Goal: Information Seeking & Learning: Find specific fact

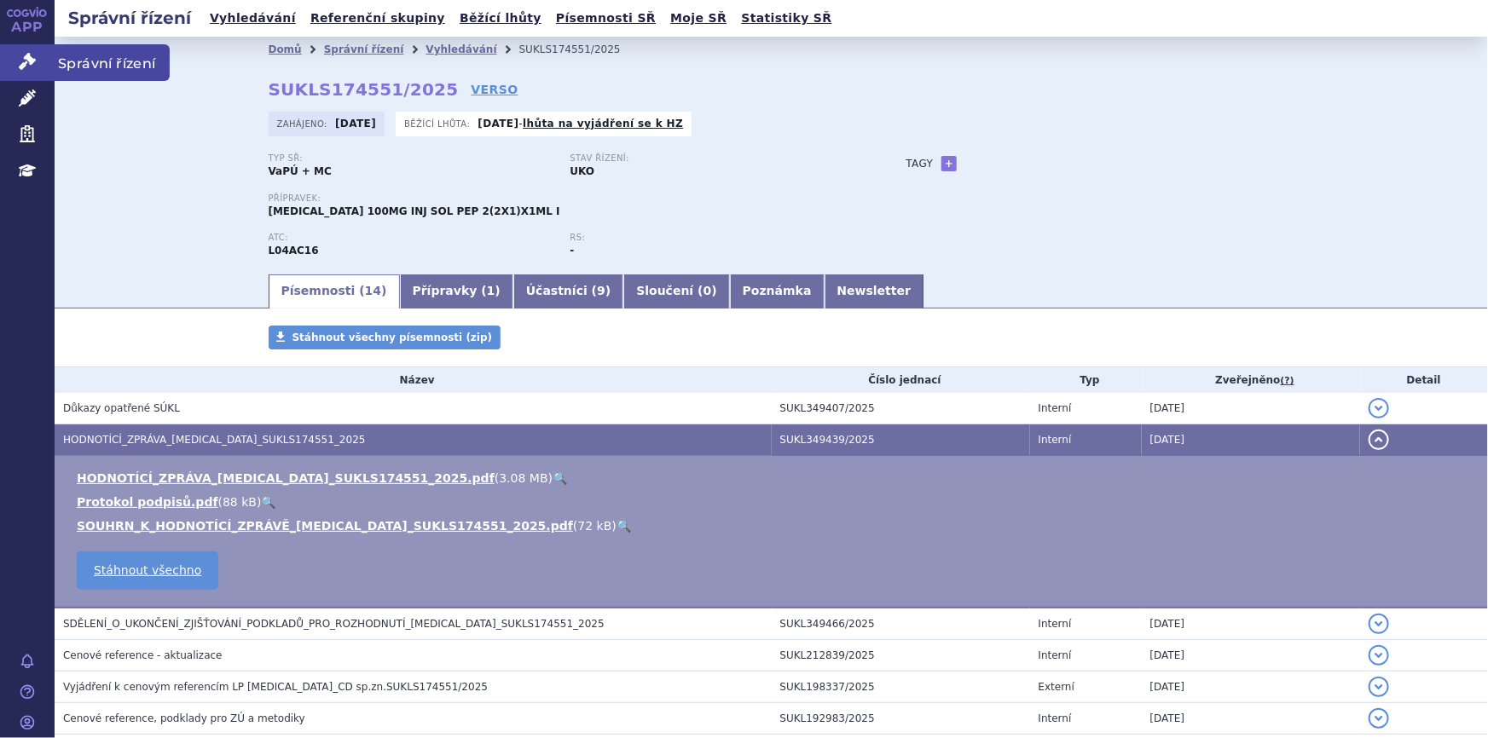
click at [19, 68] on icon at bounding box center [27, 61] width 17 height 17
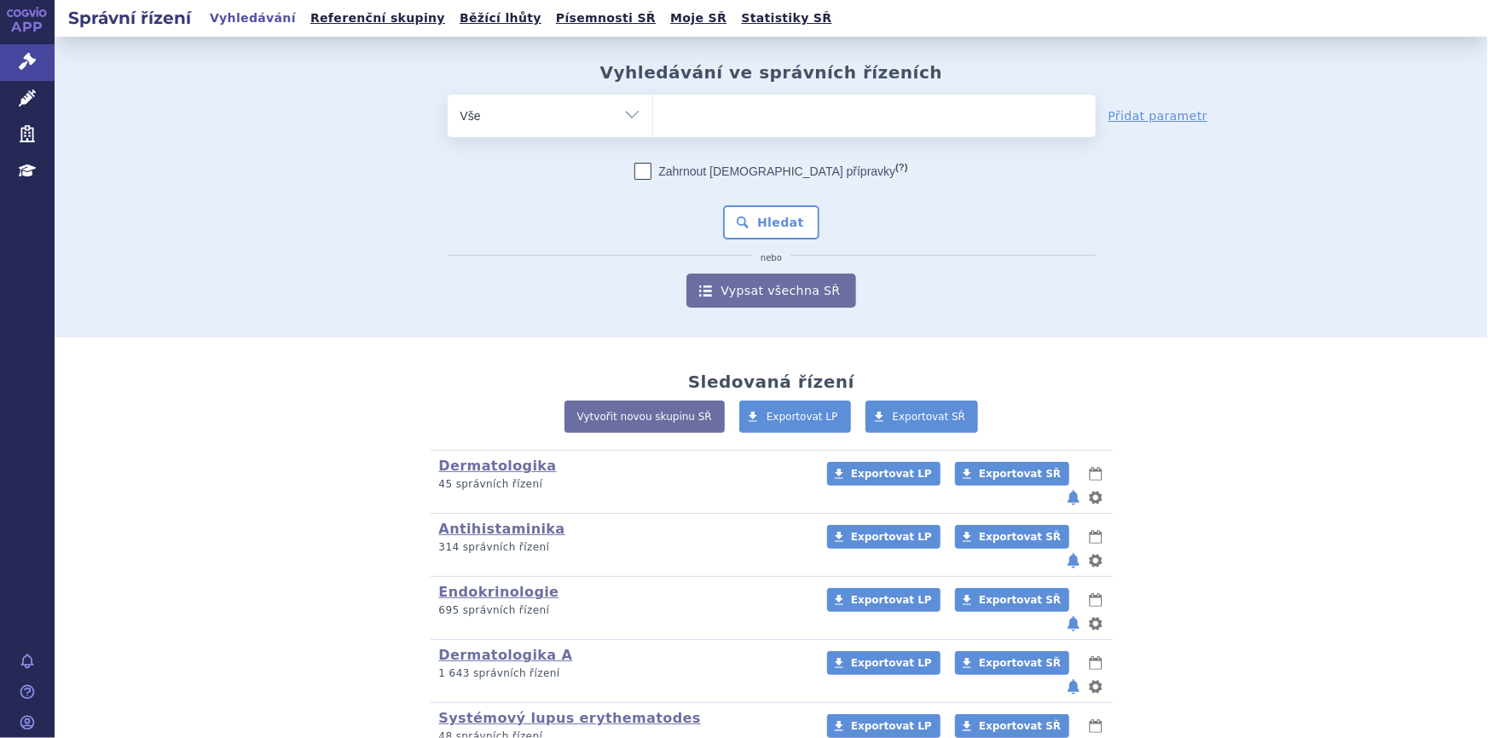
click at [710, 125] on ul at bounding box center [874, 113] width 443 height 36
click at [653, 125] on select at bounding box center [652, 115] width 1 height 43
click at [685, 113] on ul at bounding box center [874, 113] width 443 height 36
click at [653, 113] on select at bounding box center [652, 115] width 1 height 43
click at [14, 99] on link "Léčivé přípravky" at bounding box center [27, 99] width 55 height 36
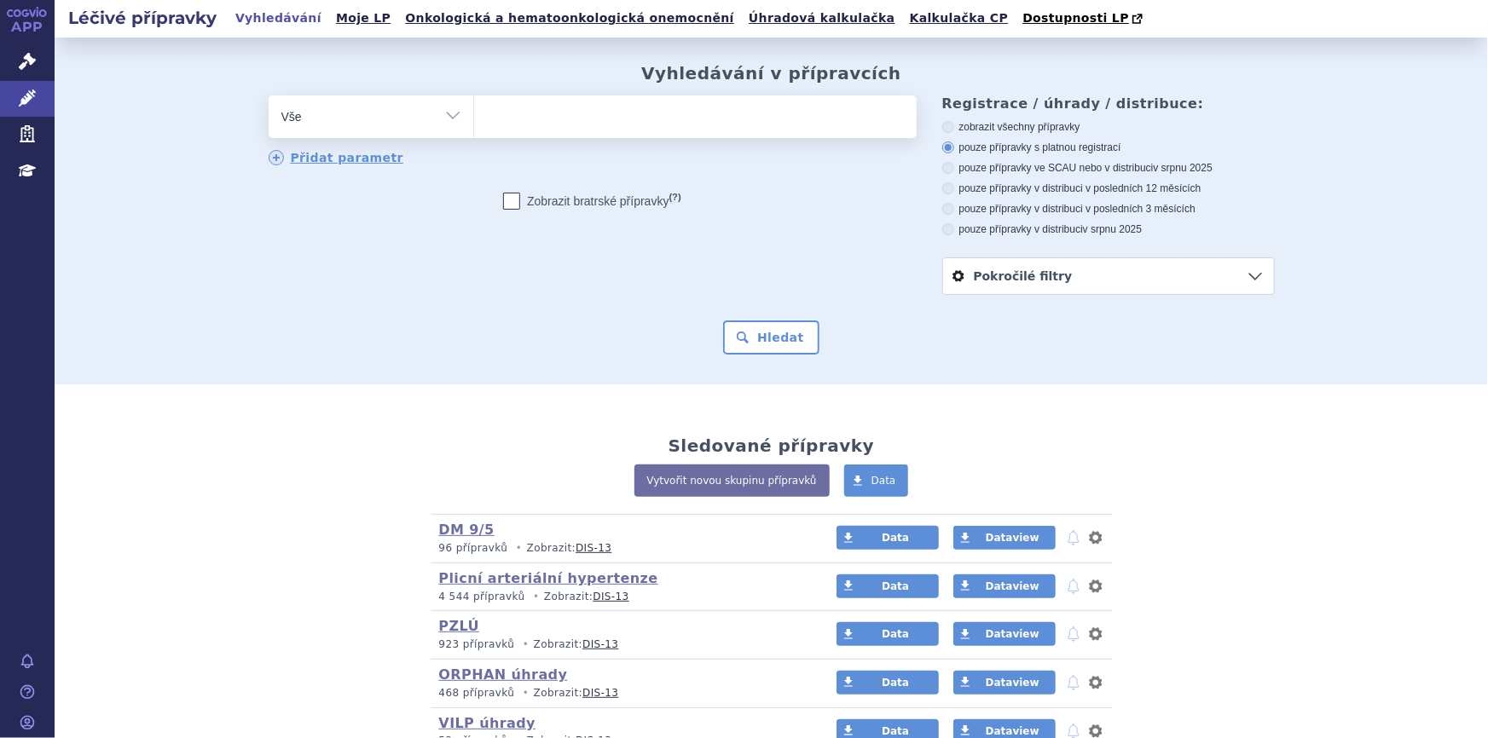
click at [648, 131] on ul at bounding box center [695, 114] width 443 height 36
click at [474, 131] on select at bounding box center [473, 116] width 1 height 43
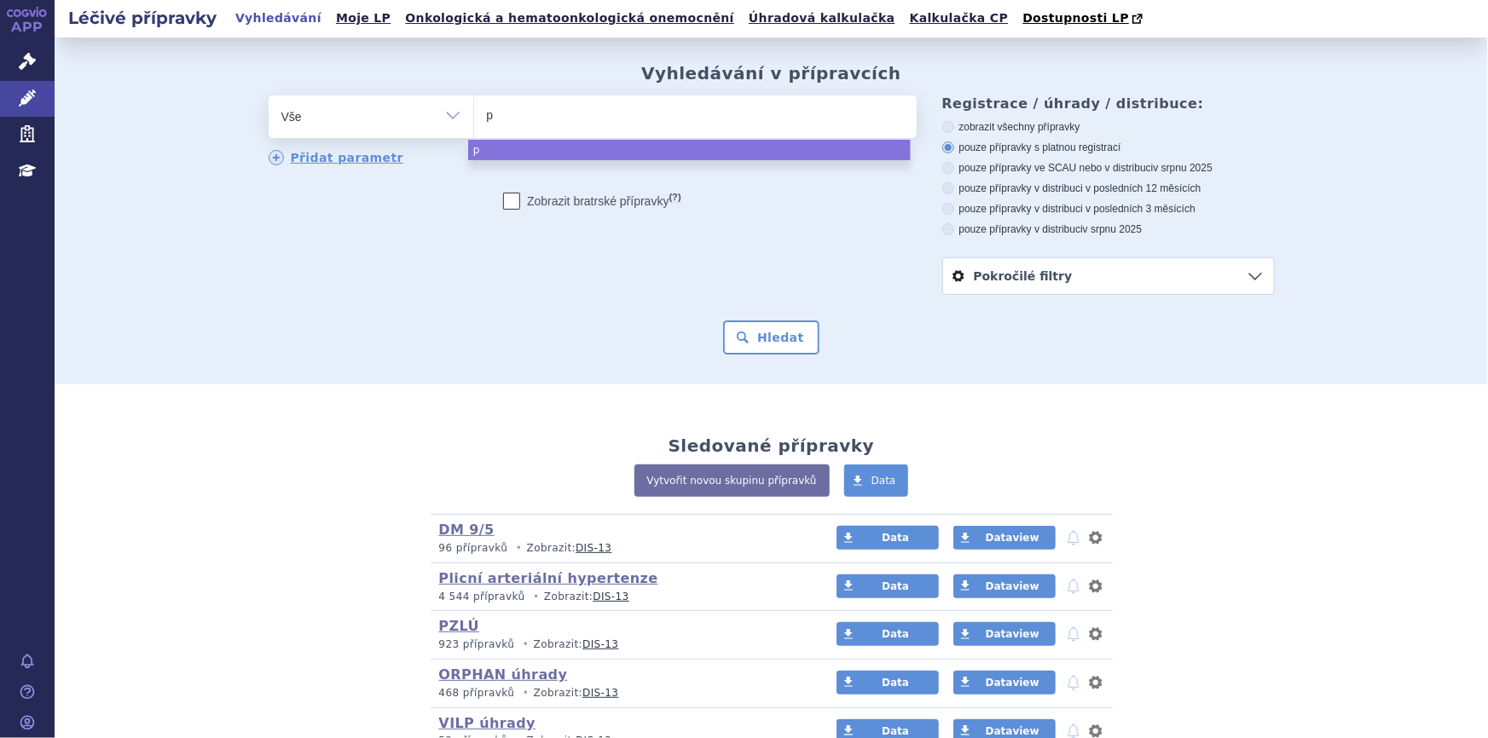
type input "pr"
type input "pre"
type input "prega"
type input "pregab"
type input "pregaba"
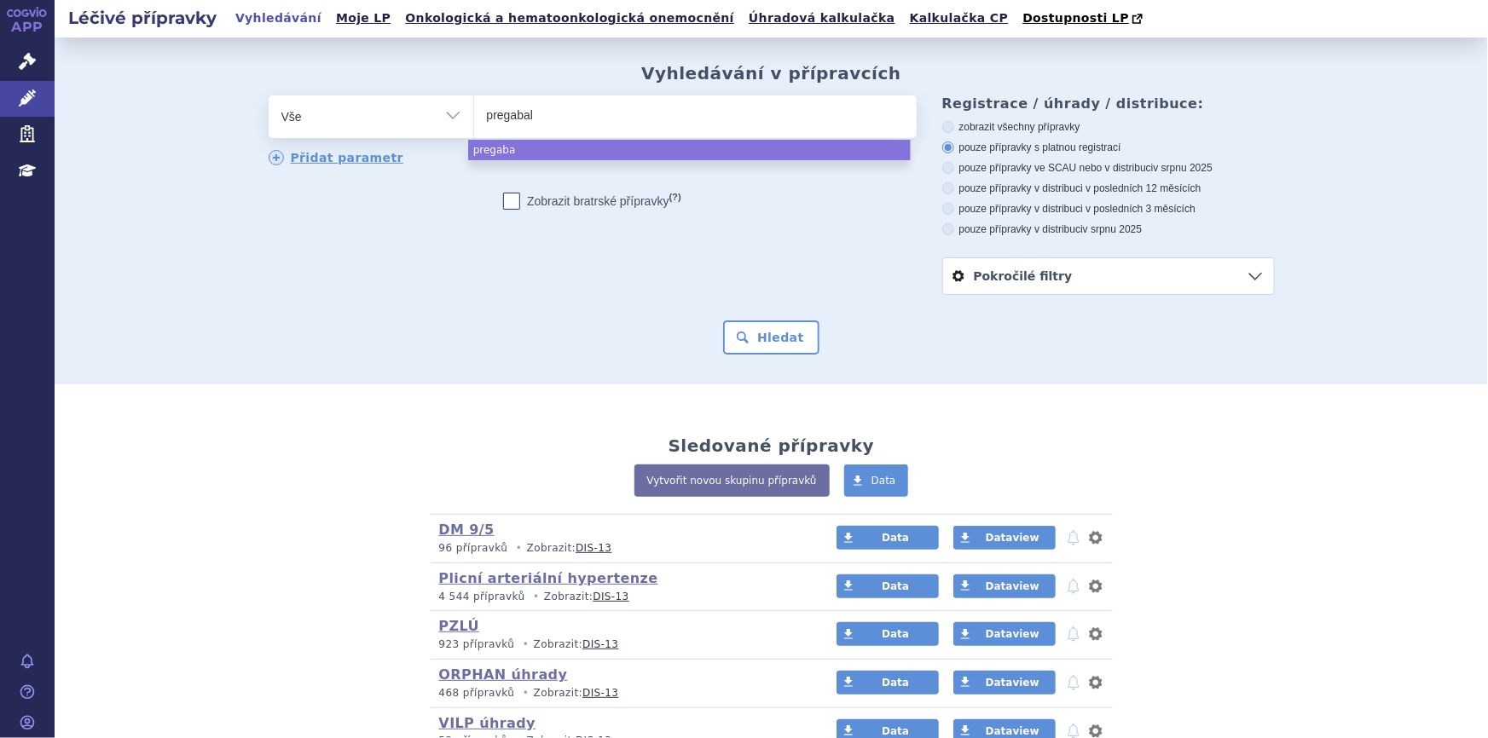
type input "pregabali"
type input "pregabalin"
select select "pregabalin"
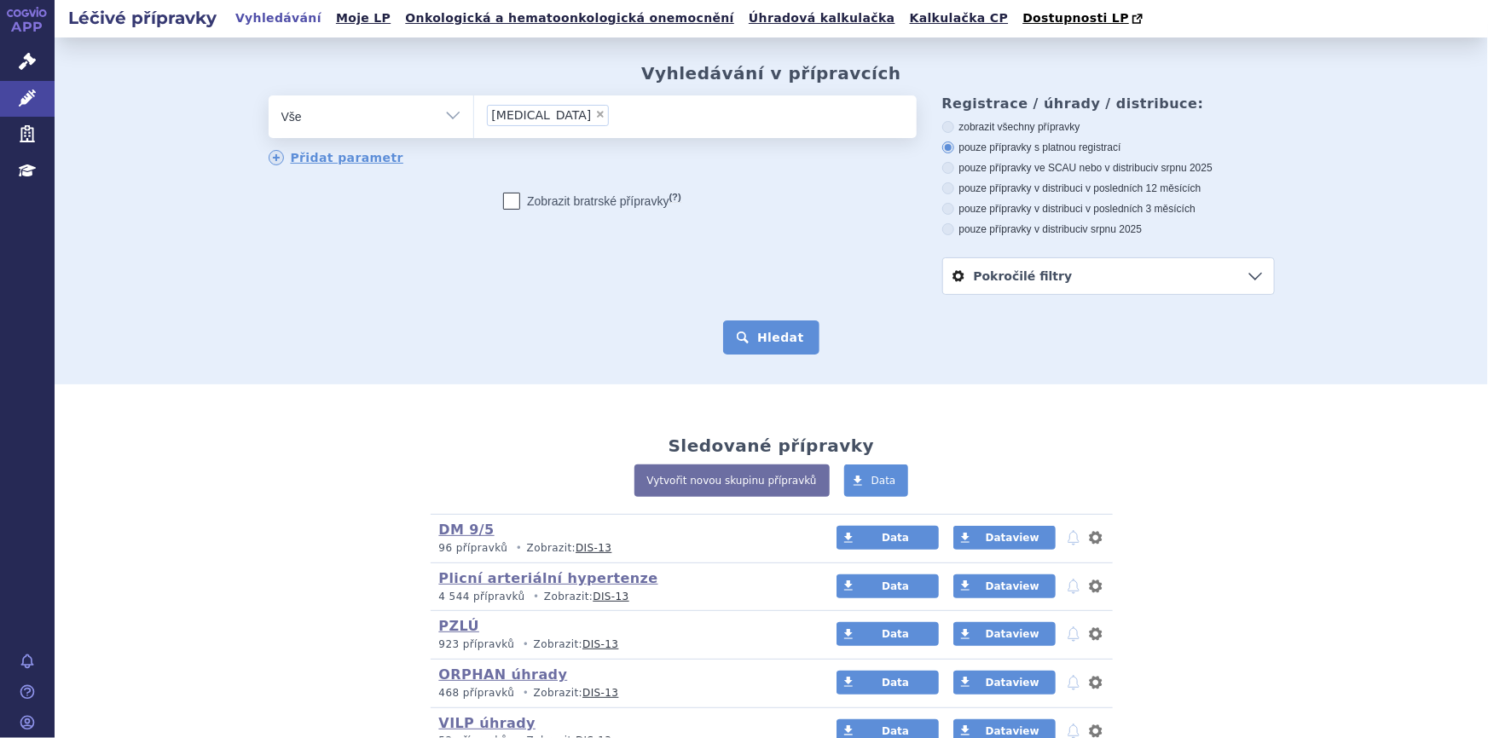
click at [746, 335] on button "Hledat" at bounding box center [771, 338] width 96 height 34
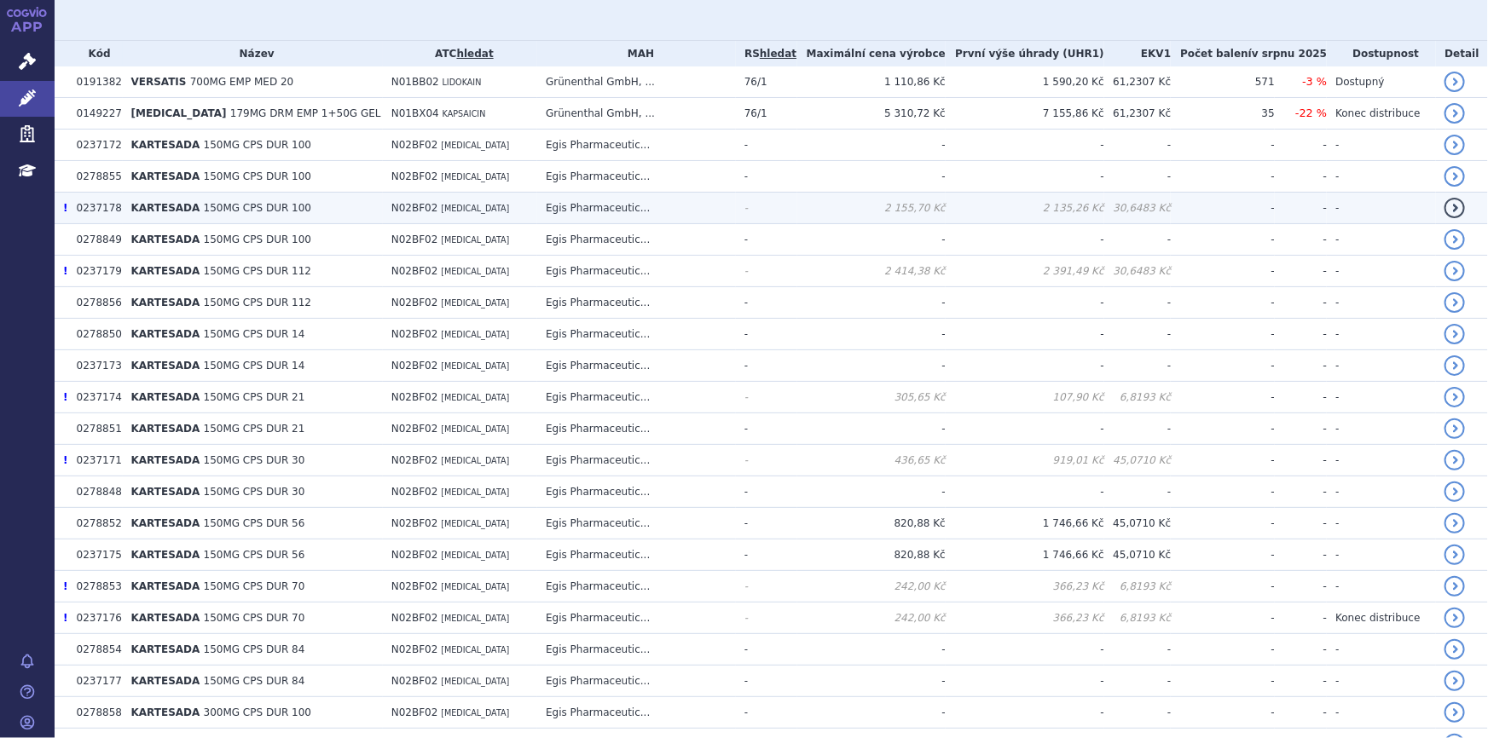
scroll to position [465, 0]
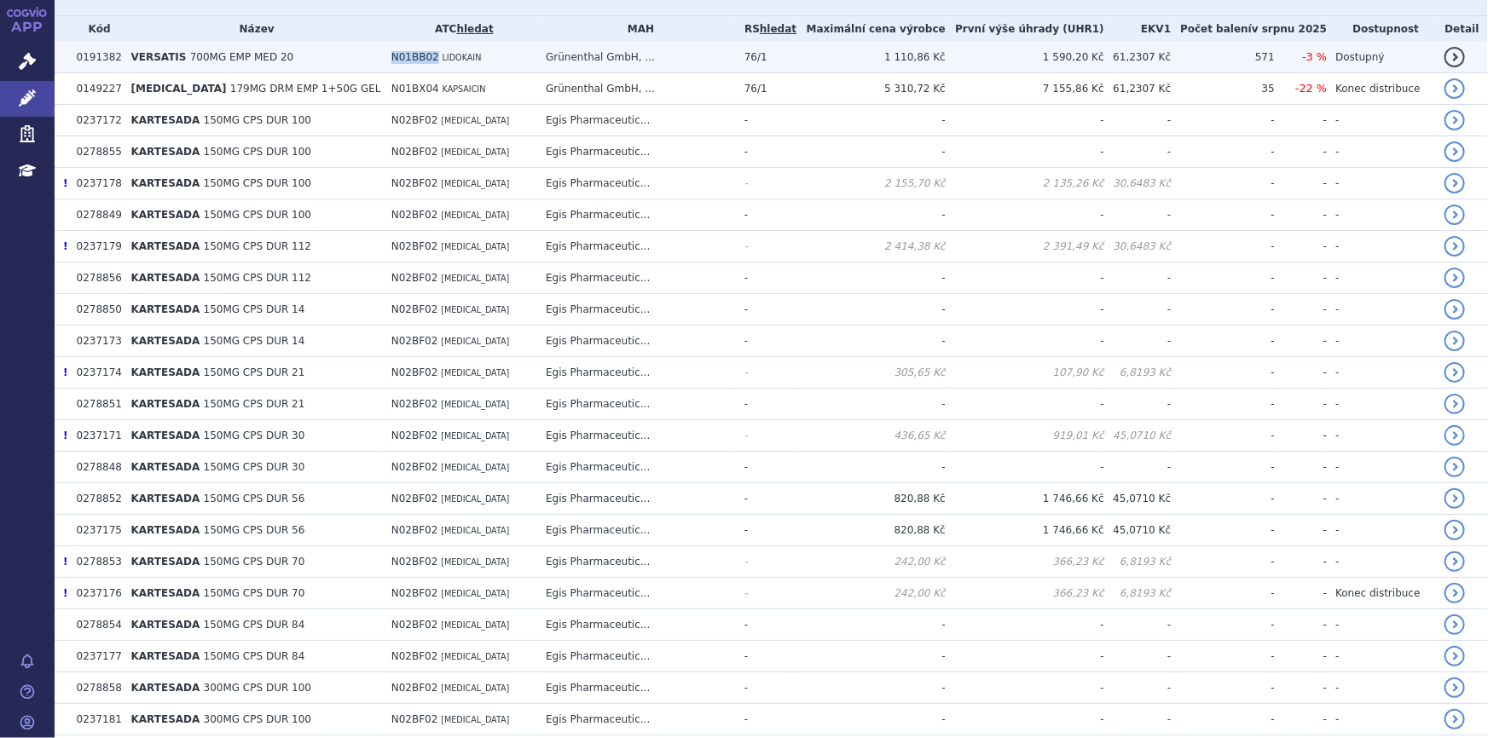
drag, startPoint x: 367, startPoint y: 61, endPoint x: 408, endPoint y: 62, distance: 41.0
click at [408, 62] on td "N01BB02 LIDOKAIN" at bounding box center [460, 58] width 154 height 32
copy span "N01BB02"
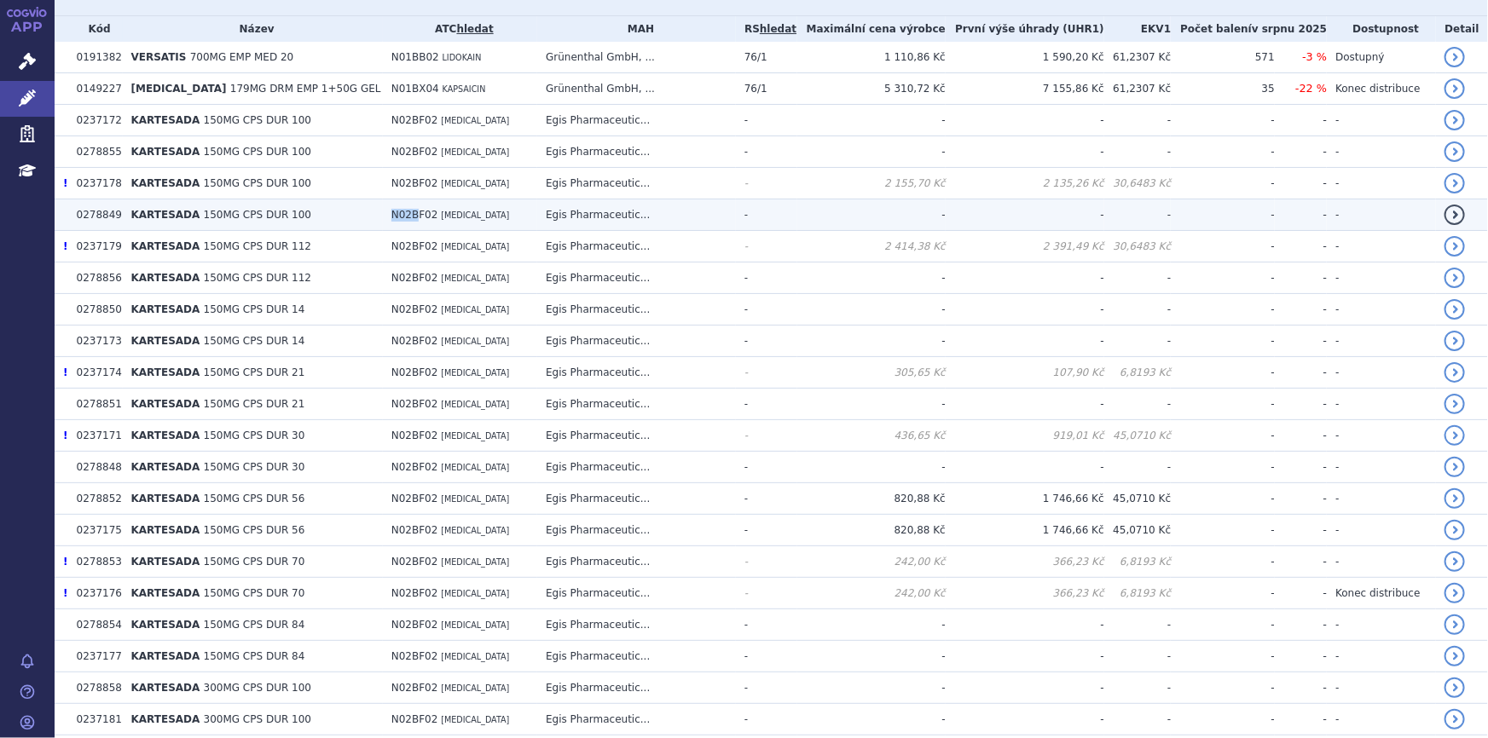
drag, startPoint x: 365, startPoint y: 221, endPoint x: 384, endPoint y: 217, distance: 19.1
click at [391, 219] on td "N02BF02 PREGABALIN" at bounding box center [460, 216] width 154 height 32
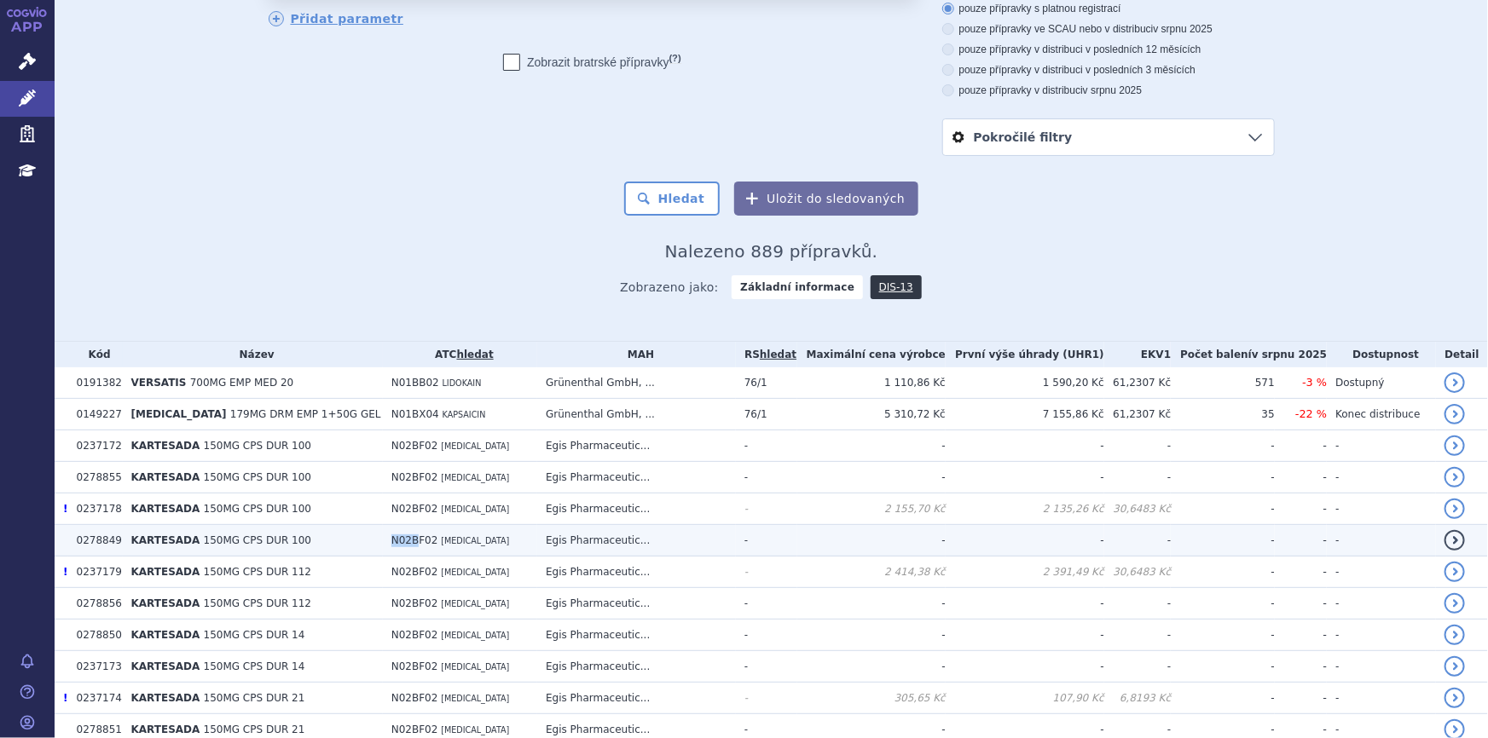
scroll to position [154, 0]
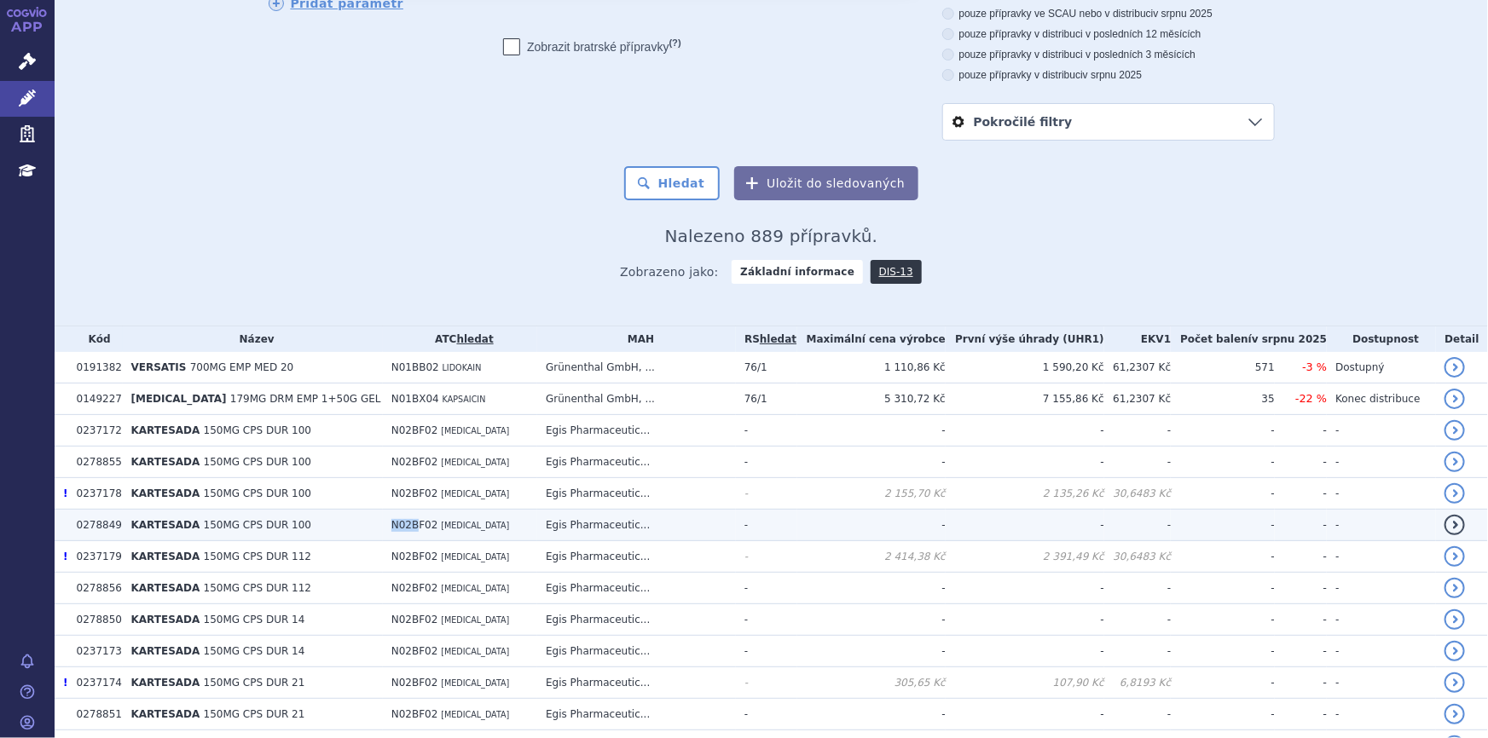
click at [391, 529] on span "N02BF02" at bounding box center [414, 525] width 47 height 12
drag, startPoint x: 368, startPoint y: 529, endPoint x: 407, endPoint y: 530, distance: 39.3
click at [407, 530] on span "N02BF02" at bounding box center [414, 525] width 47 height 12
copy span "N02BF02"
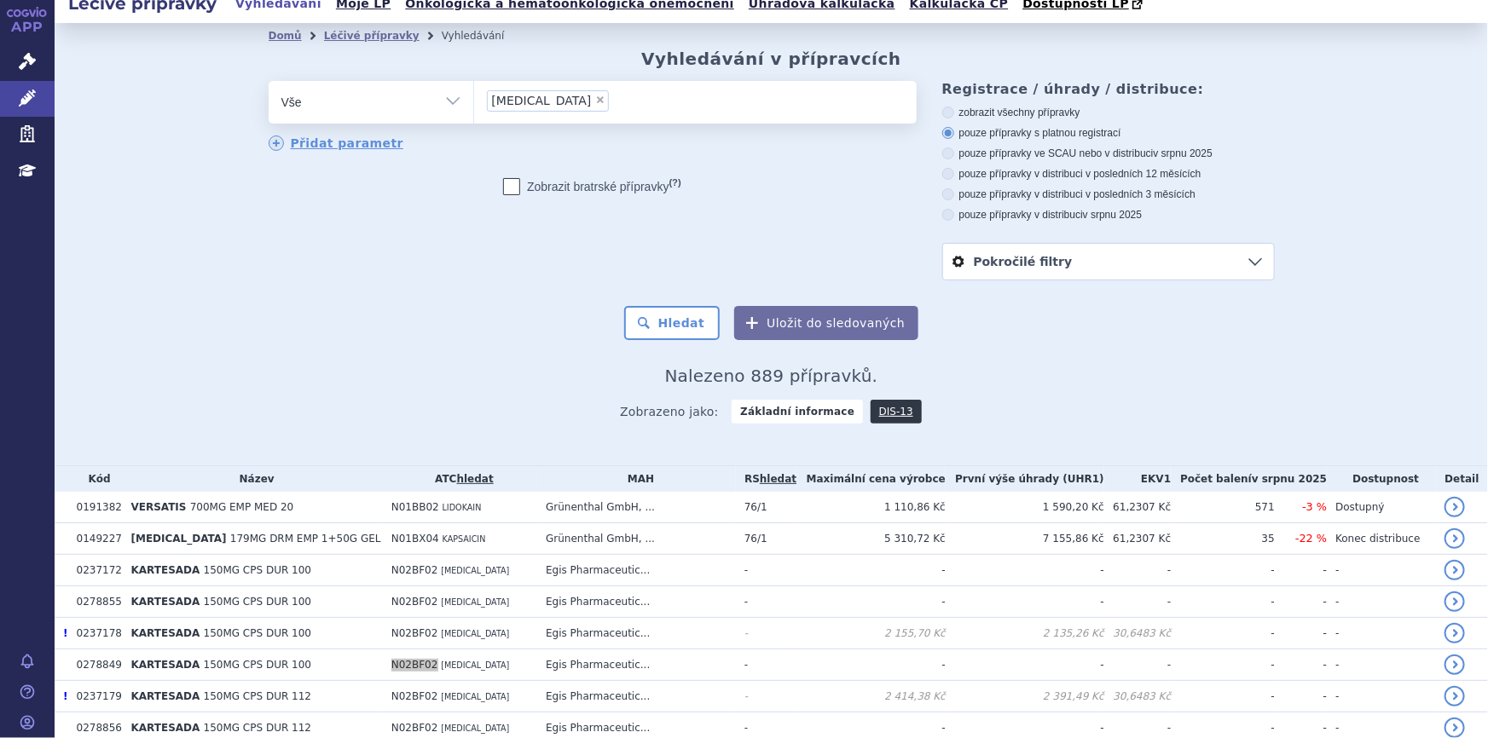
scroll to position [0, 0]
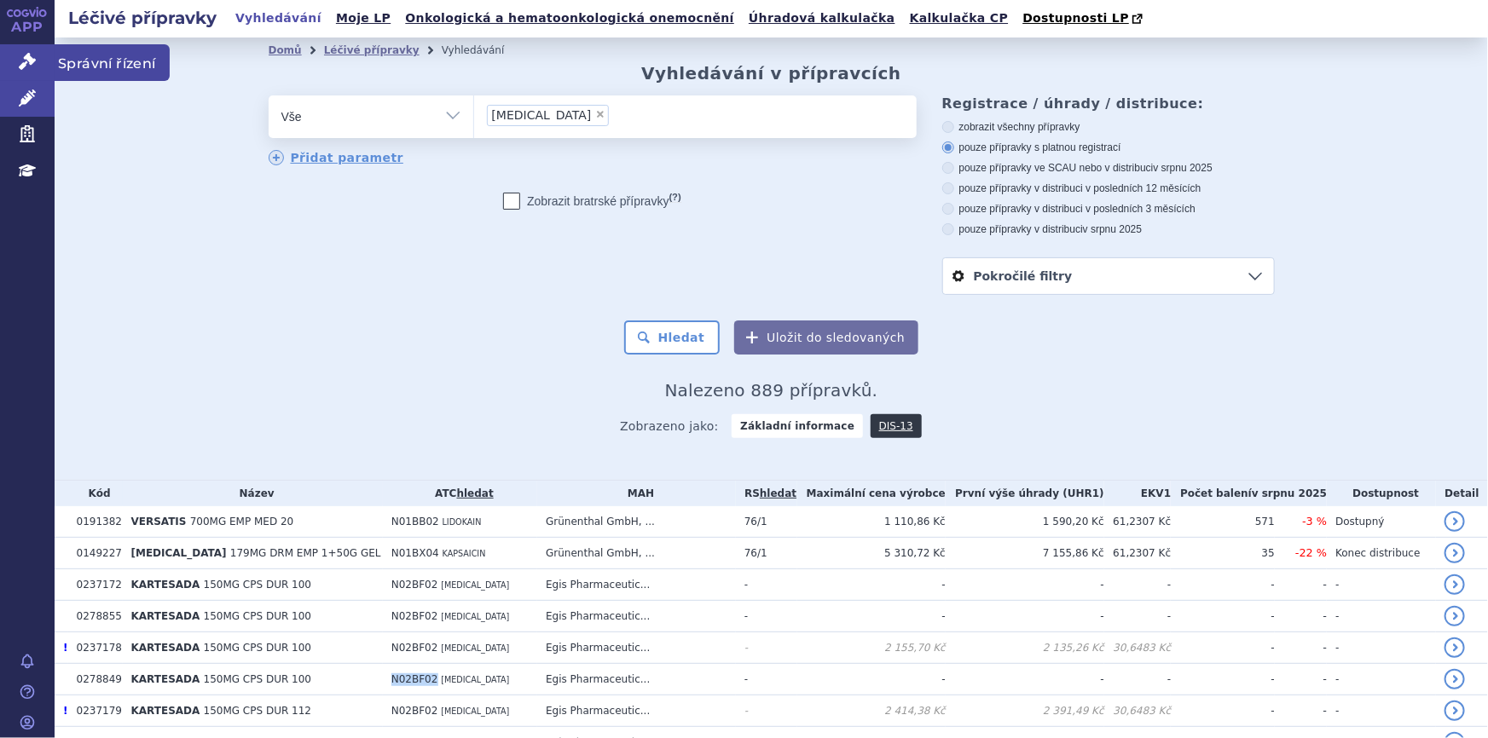
click at [20, 61] on icon at bounding box center [27, 61] width 17 height 17
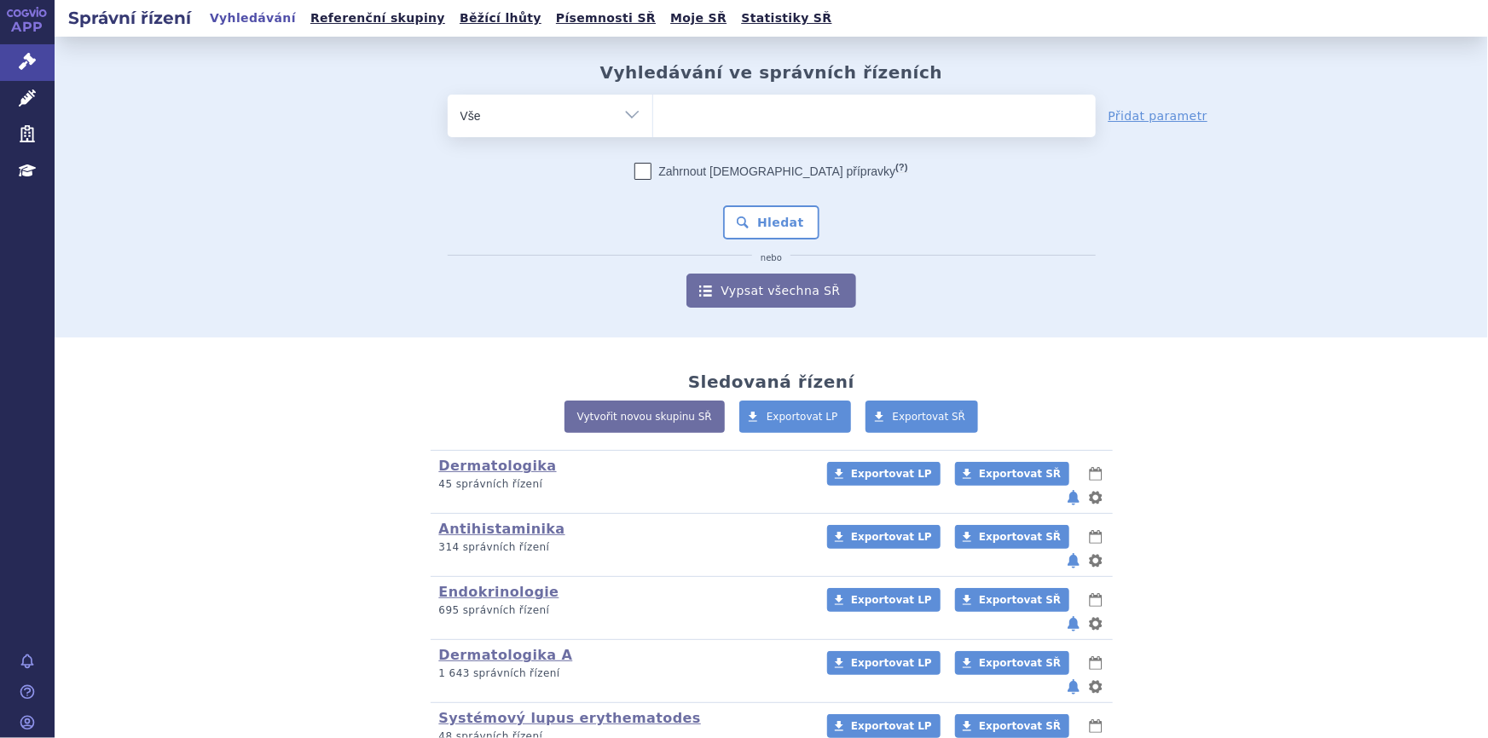
click at [725, 119] on ul at bounding box center [874, 113] width 443 height 36
click at [653, 119] on select at bounding box center [652, 115] width 1 height 43
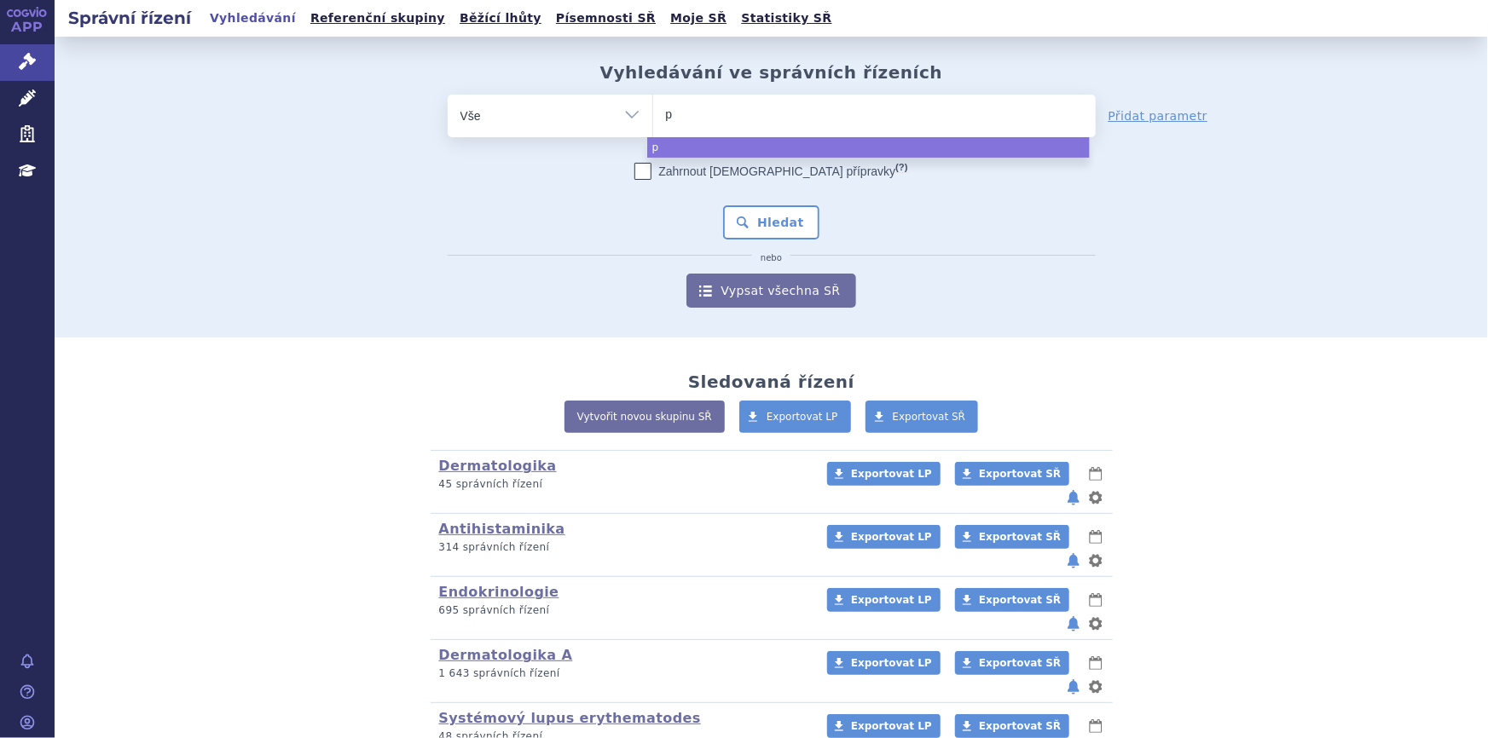
type input "pr"
type input "preg"
type input "prega"
type input "pregaba"
type input "pregabal"
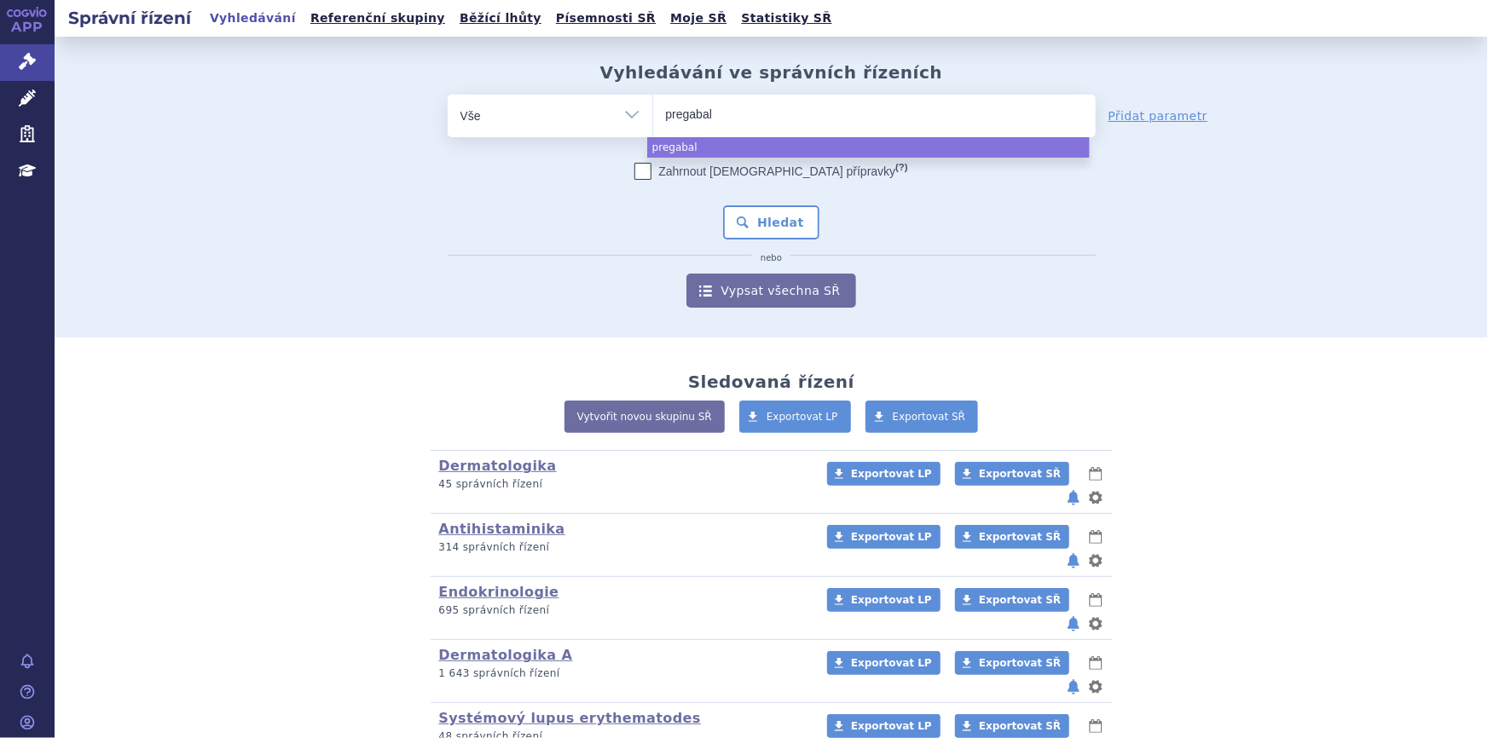
type input "pregabali"
type input "pregabalin"
select select "pregabalin"
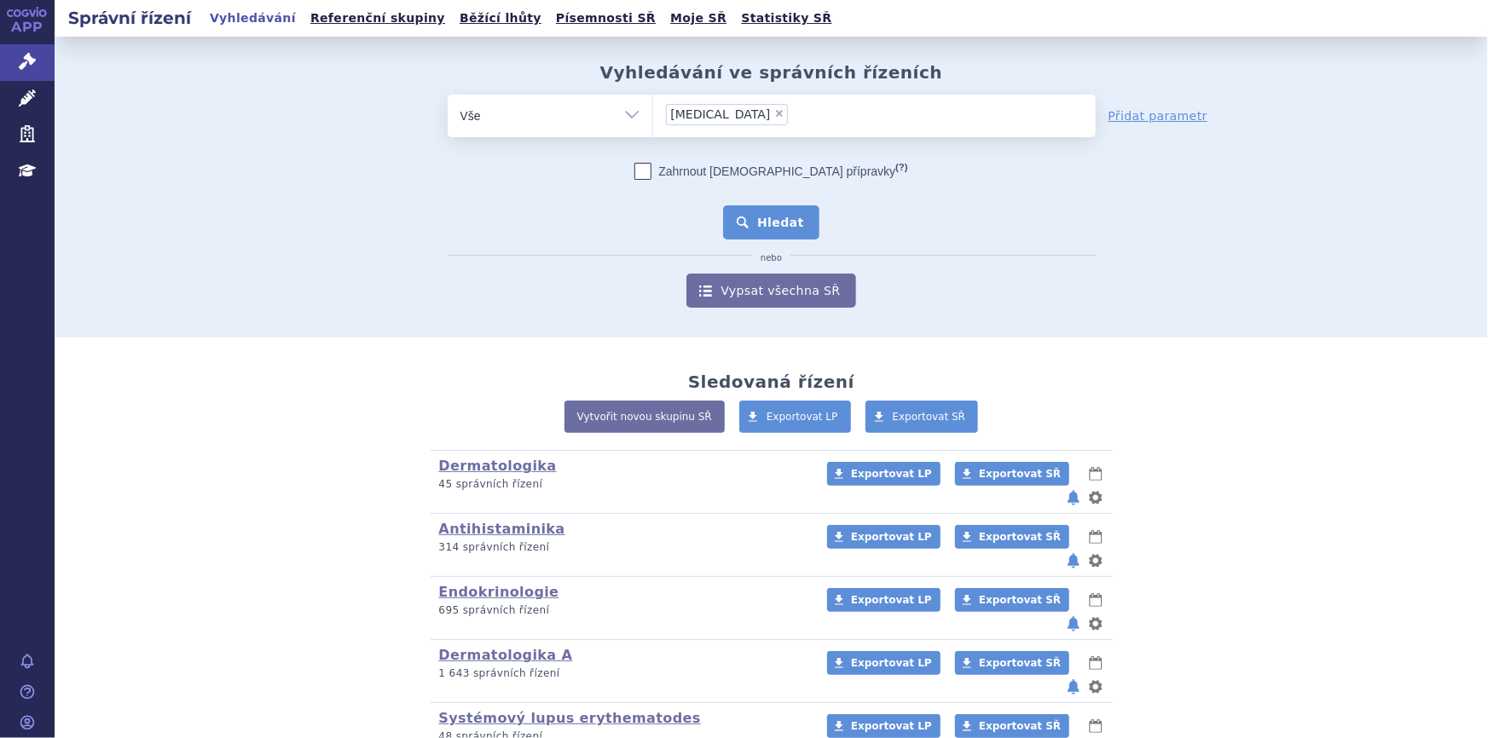
click at [751, 221] on button "Hledat" at bounding box center [771, 223] width 96 height 34
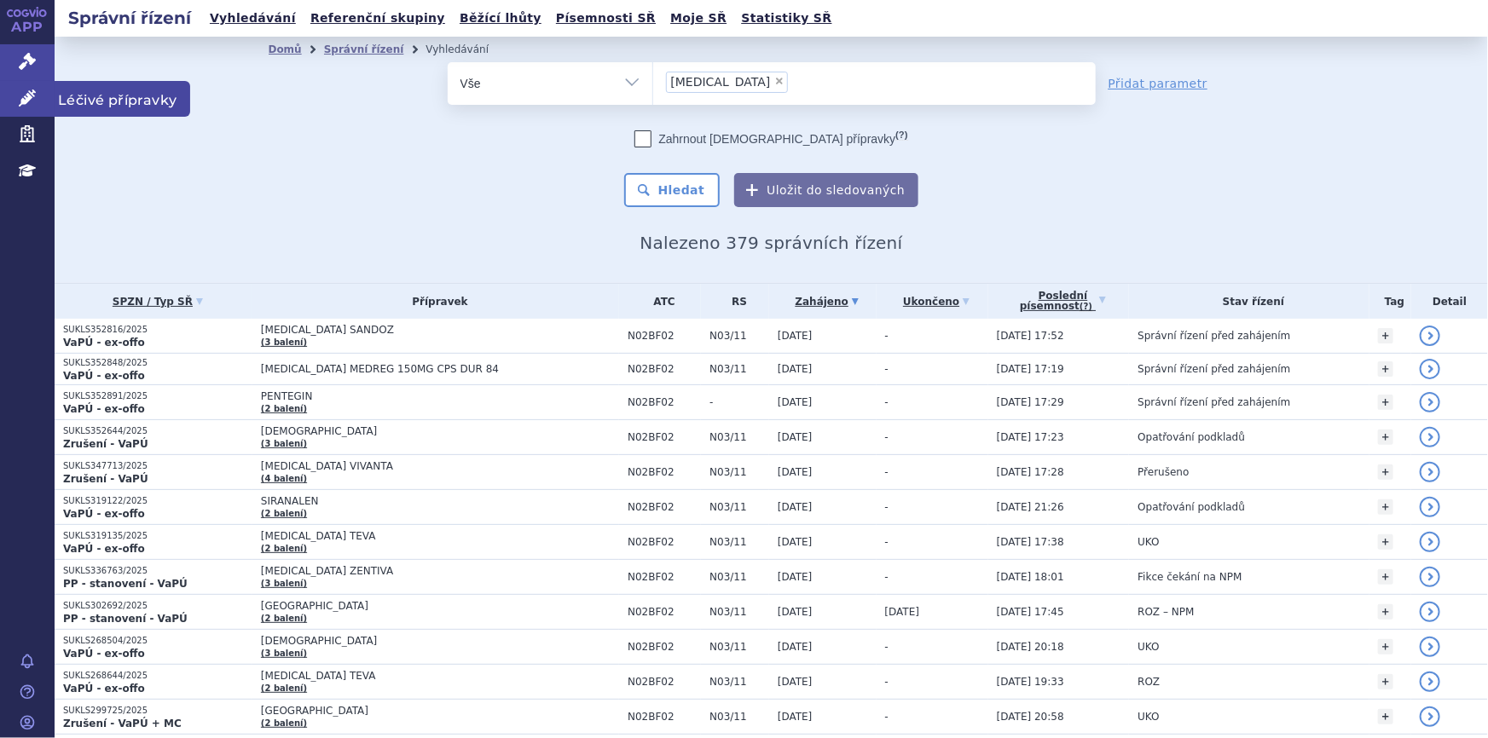
drag, startPoint x: 17, startPoint y: 90, endPoint x: 38, endPoint y: 88, distance: 20.5
click at [17, 90] on link "Léčivé přípravky" at bounding box center [27, 99] width 55 height 36
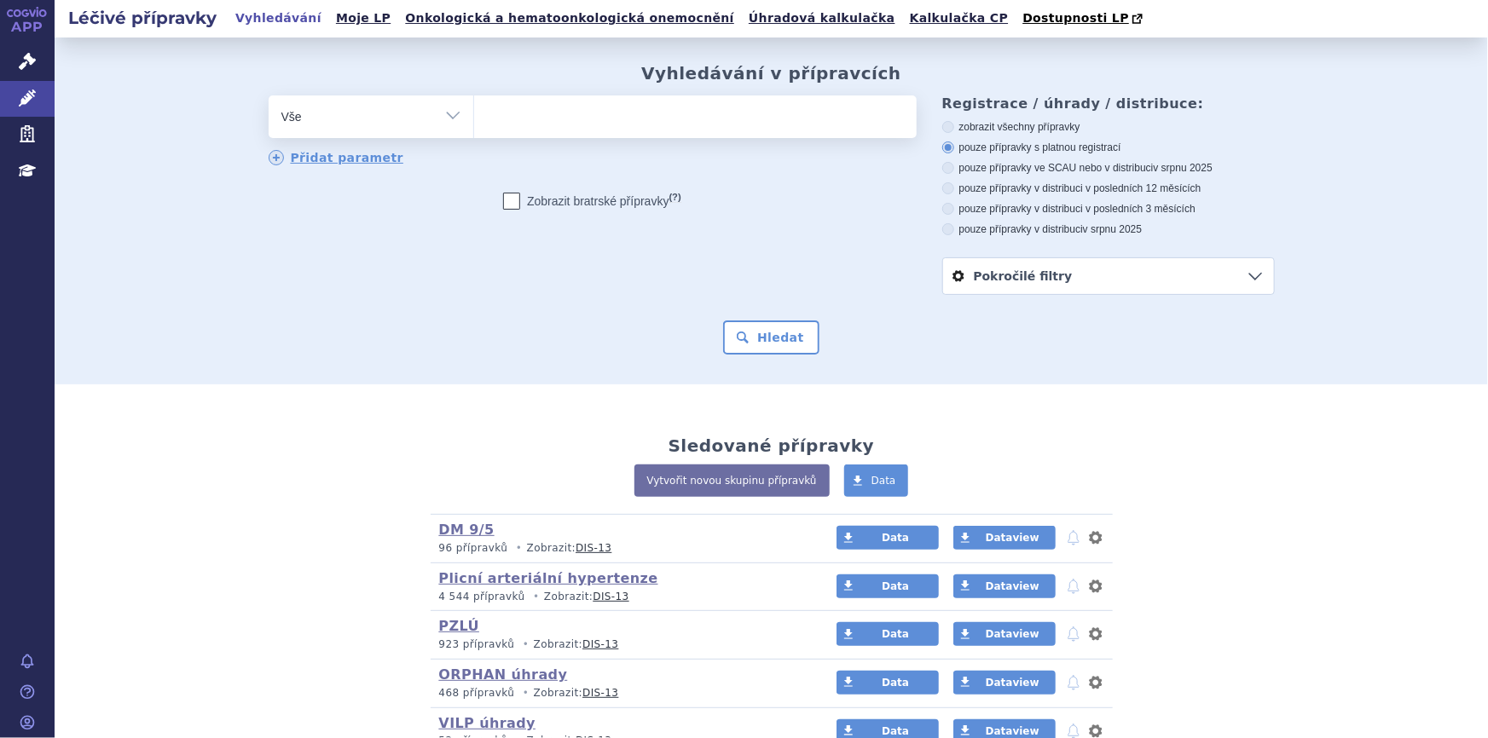
click at [589, 123] on ul at bounding box center [695, 114] width 443 height 36
click at [474, 123] on select at bounding box center [473, 116] width 1 height 43
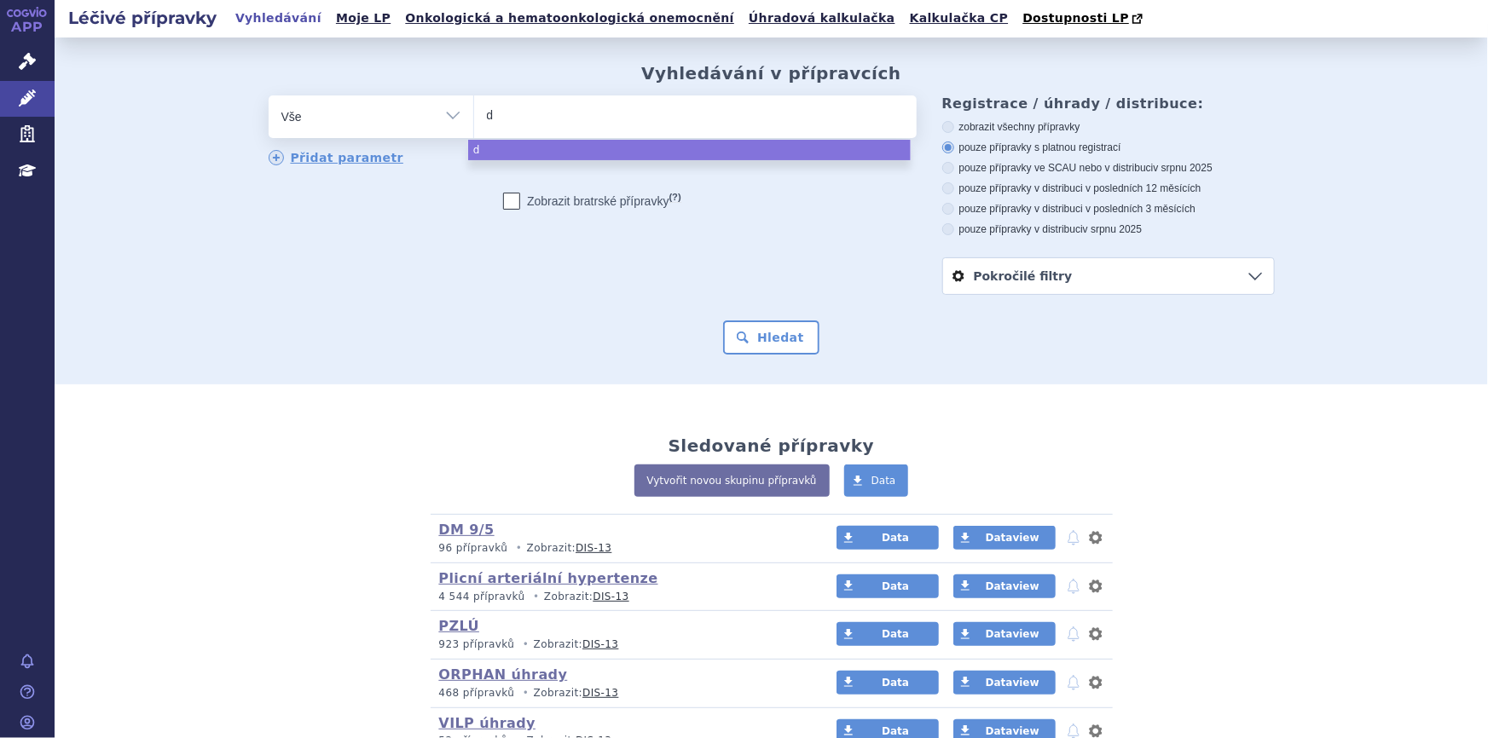
type input "da"
type input "dab"
type input "dabig"
type input "dabiga"
type input "dabigat"
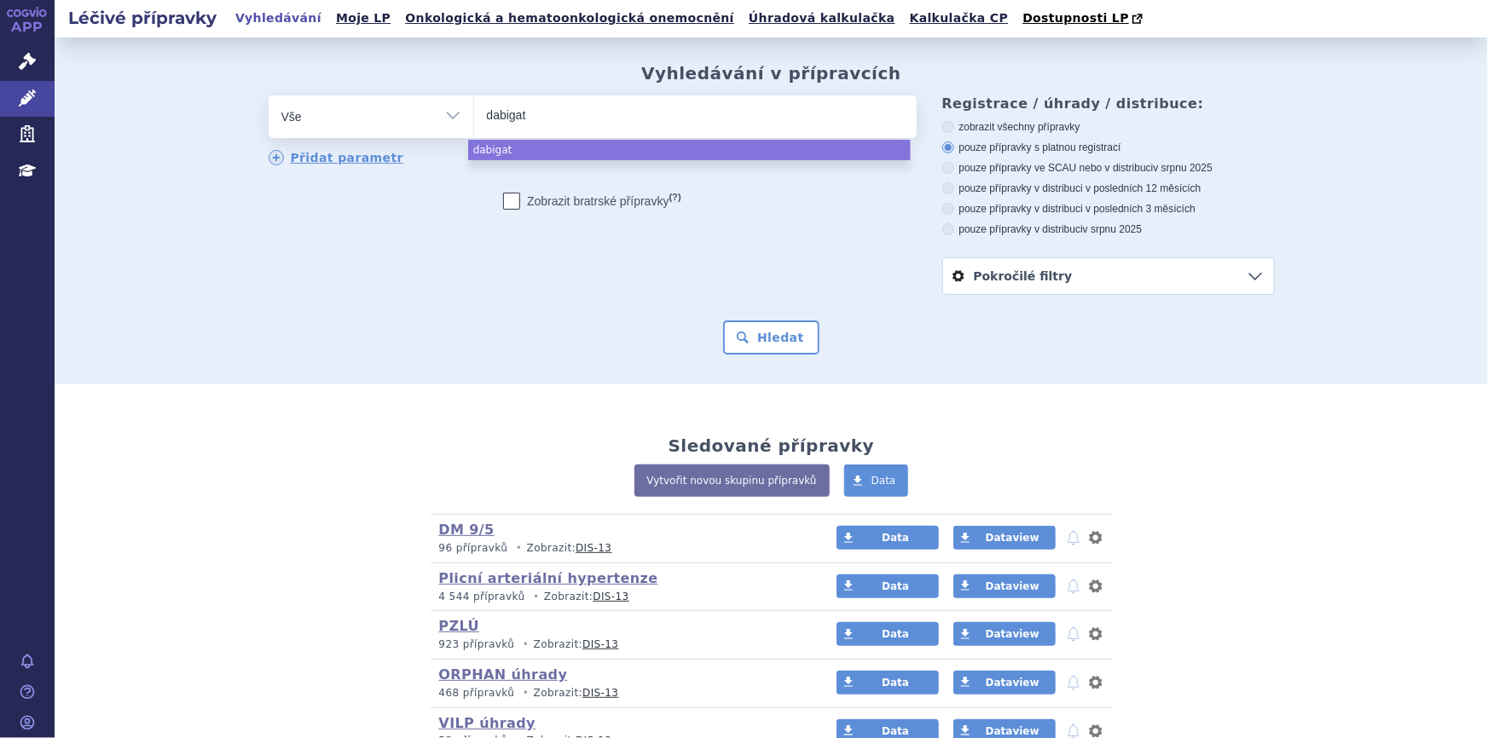
type input "dabigatr"
type input "[MEDICAL_DATA]"
select select "[MEDICAL_DATA]"
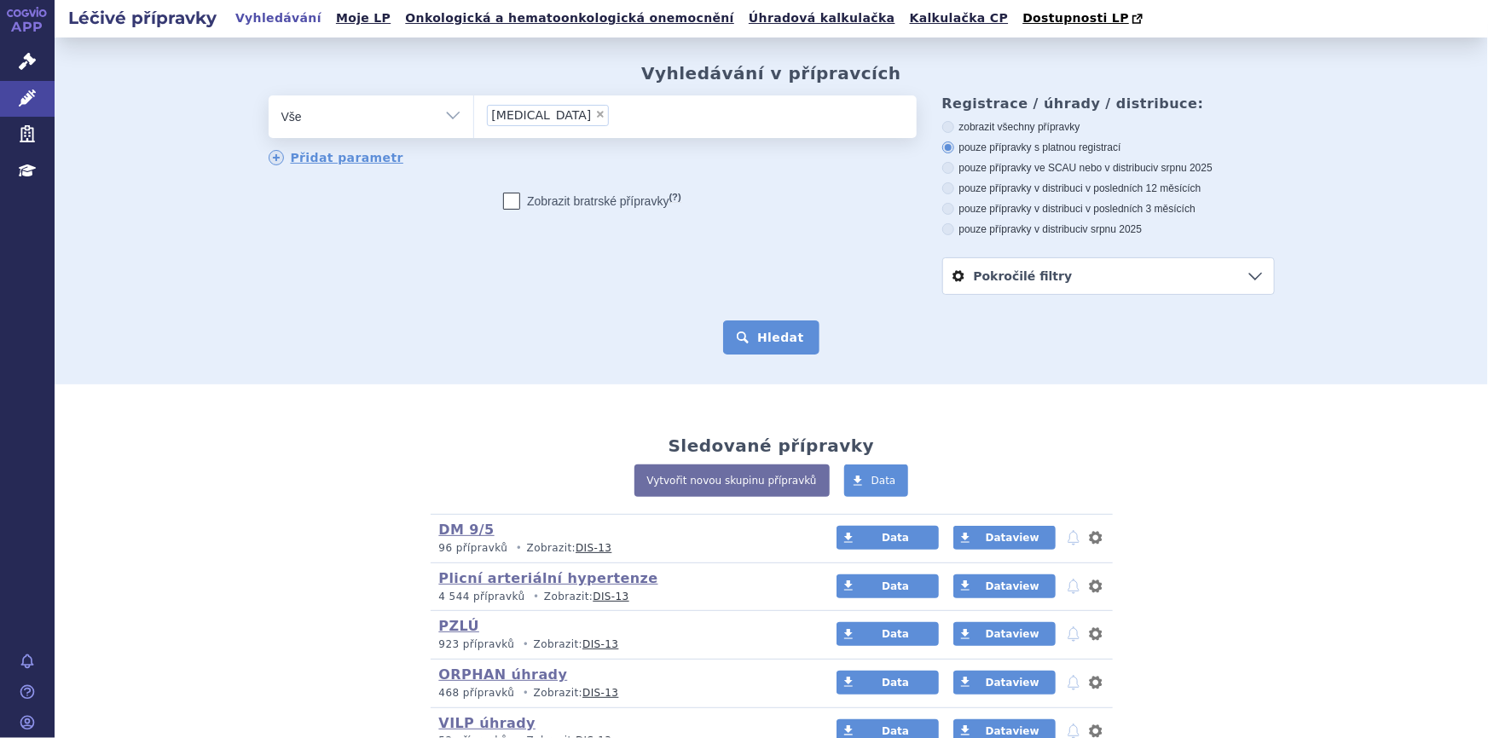
click at [767, 350] on button "Hledat" at bounding box center [771, 338] width 96 height 34
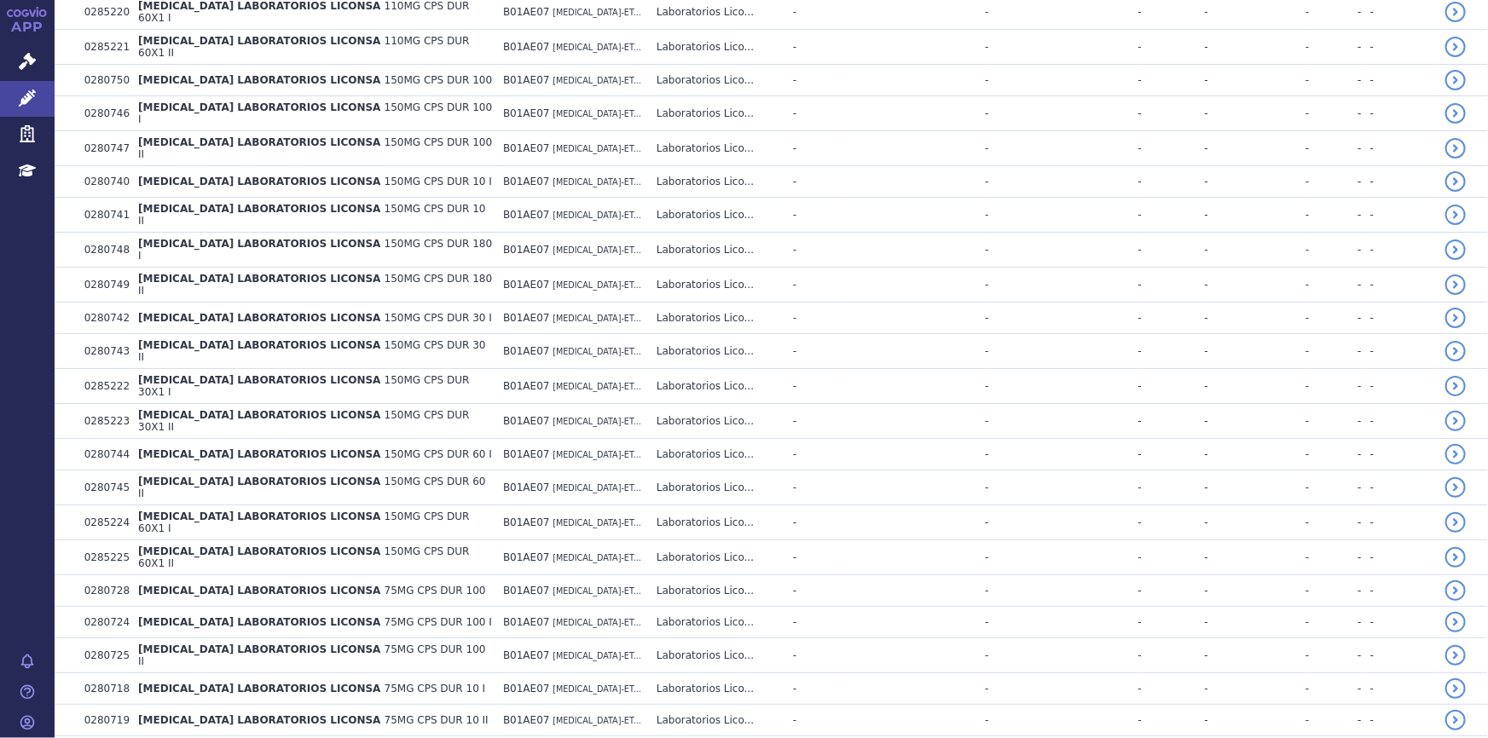
scroll to position [3038, 0]
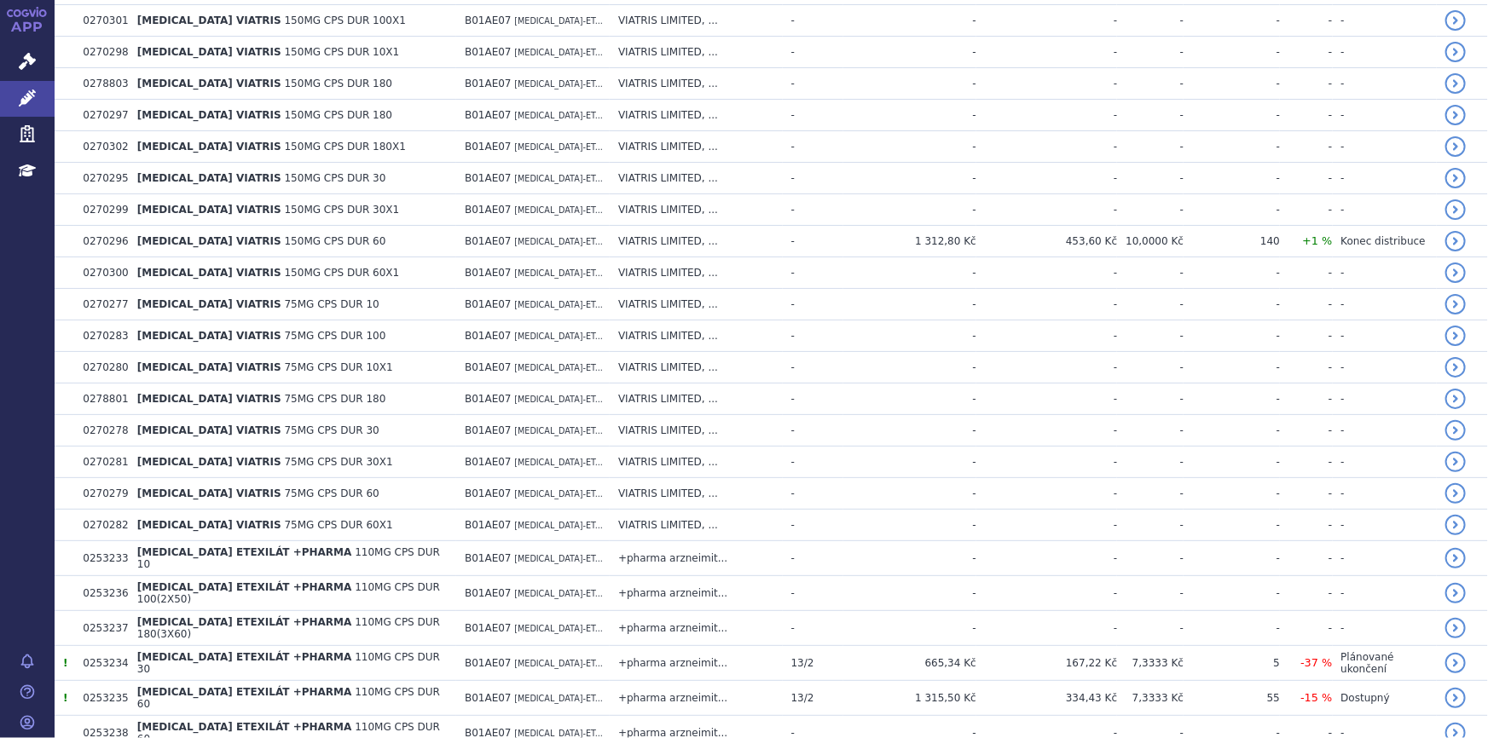
scroll to position [6184, 0]
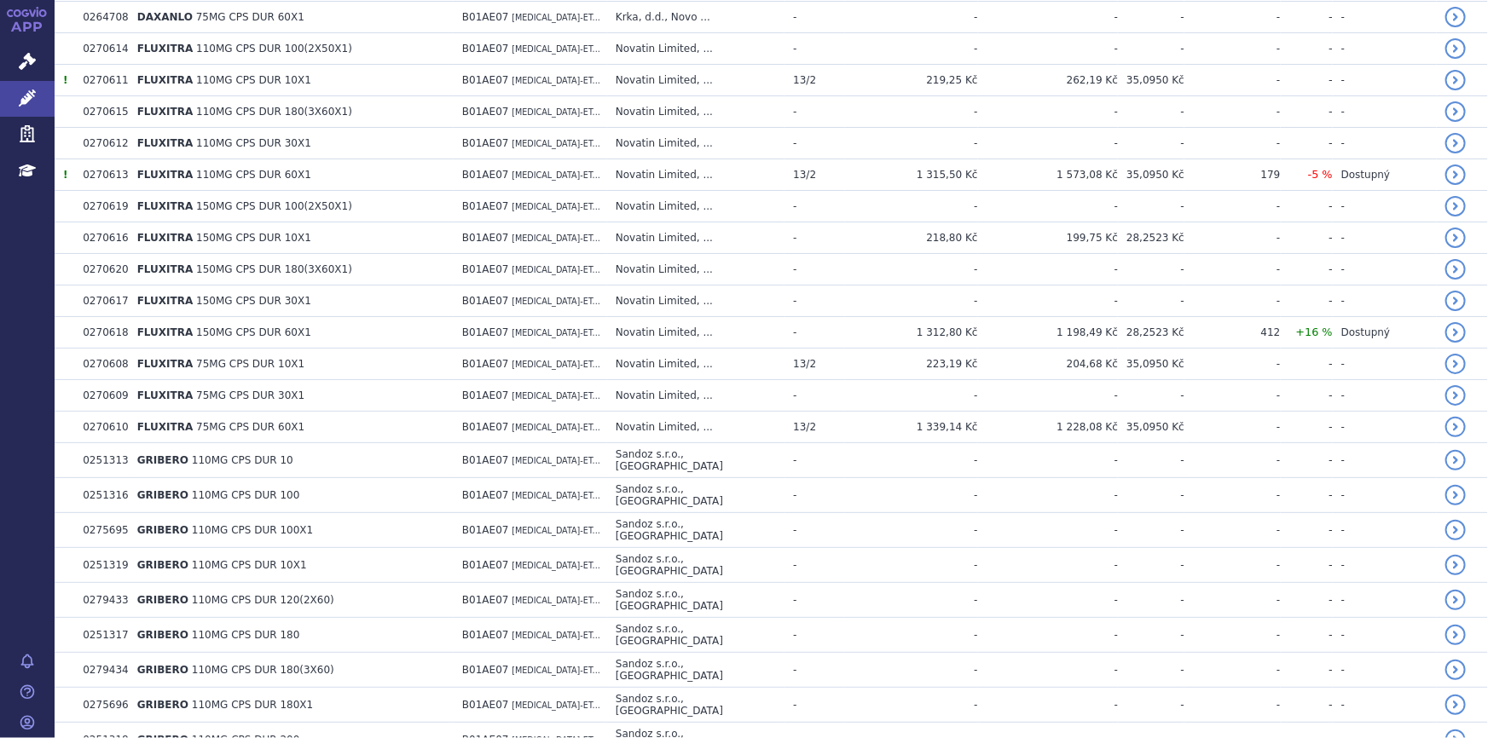
scroll to position [9329, 0]
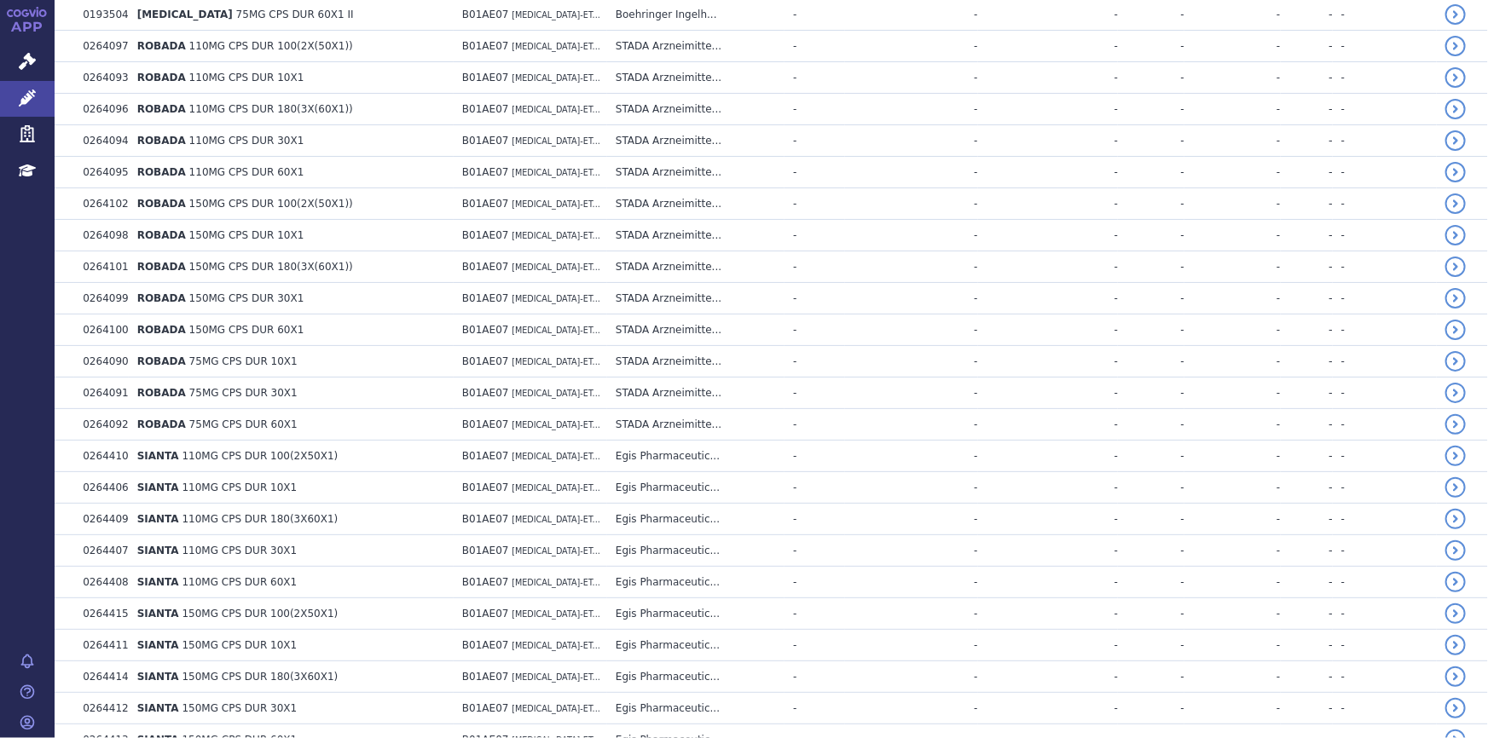
scroll to position [12476, 0]
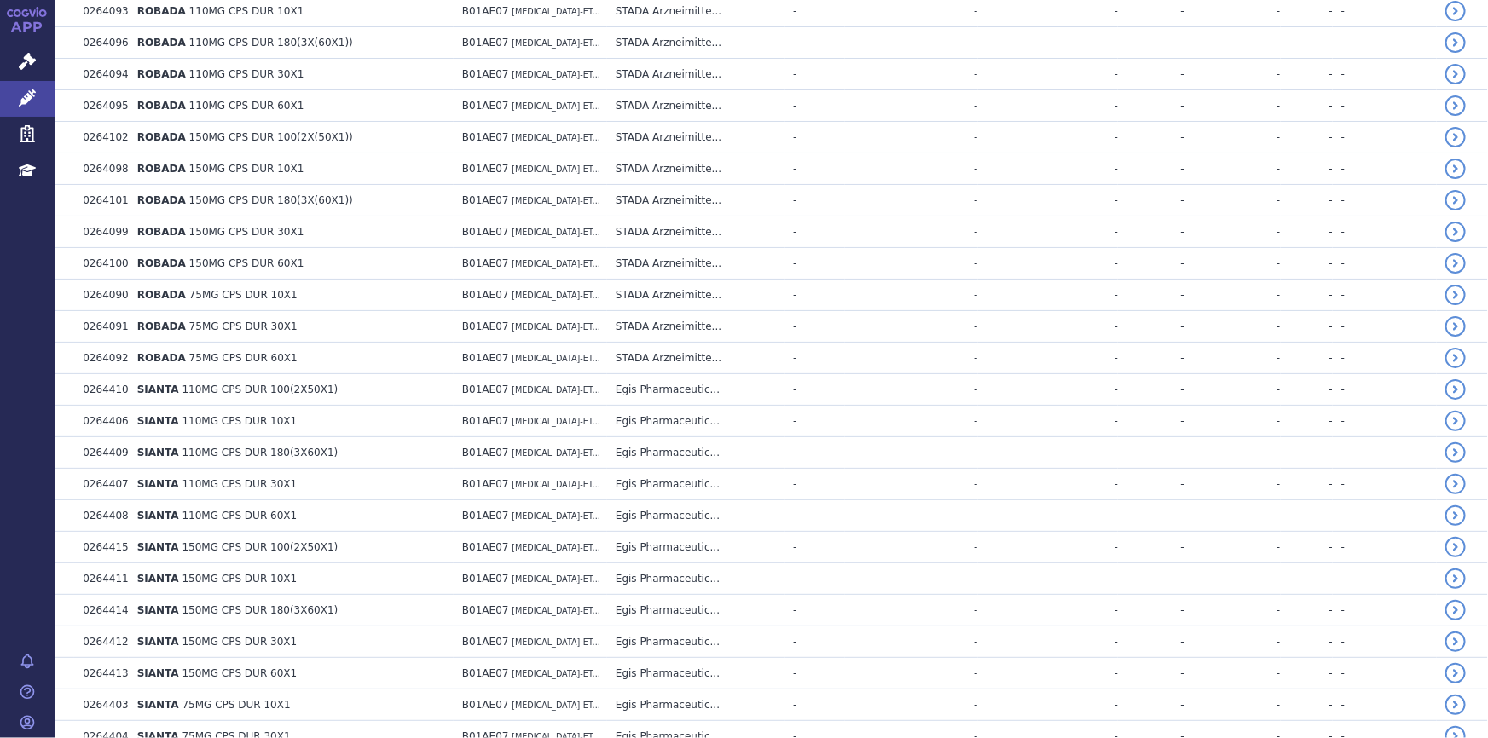
drag, startPoint x: 768, startPoint y: 640, endPoint x: 897, endPoint y: 601, distance: 134.6
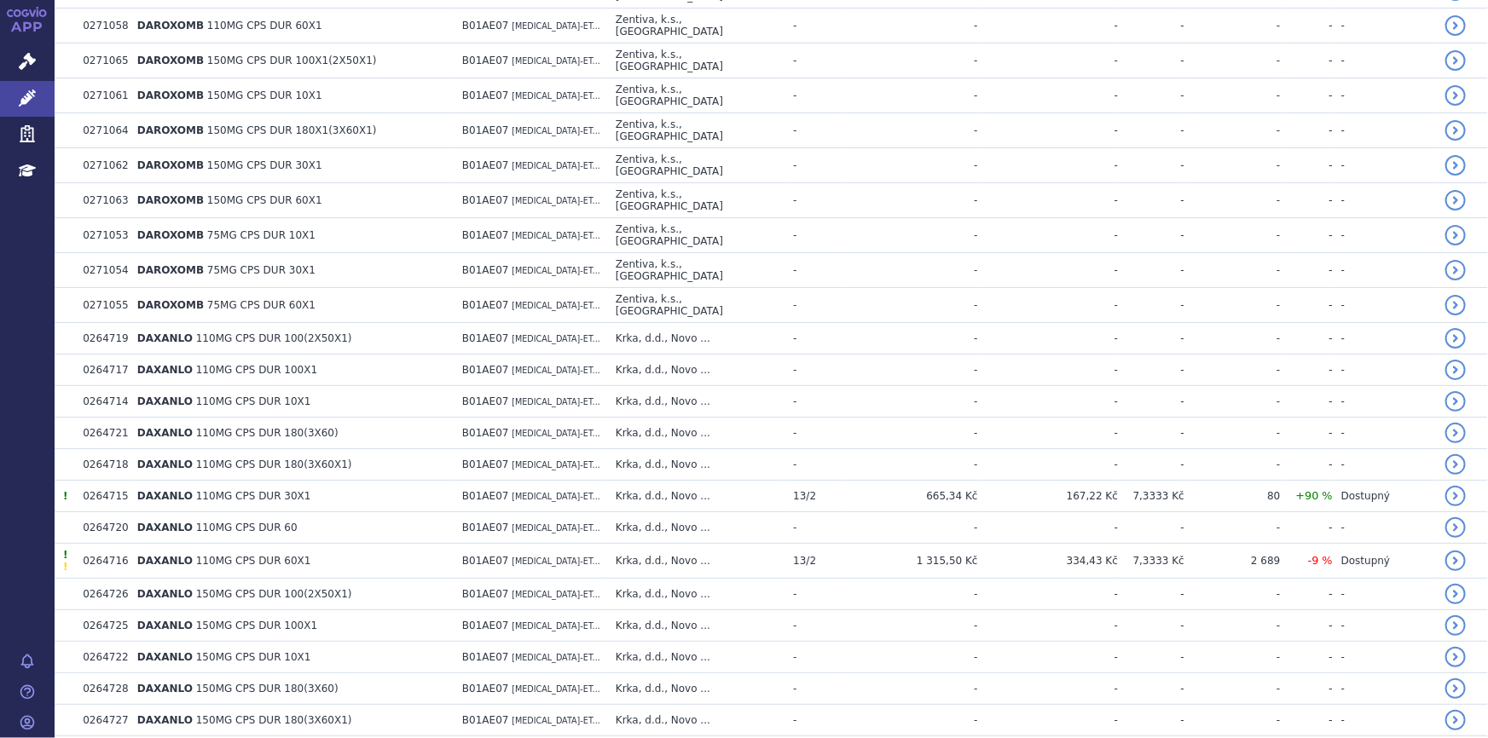
scroll to position [8127, 0]
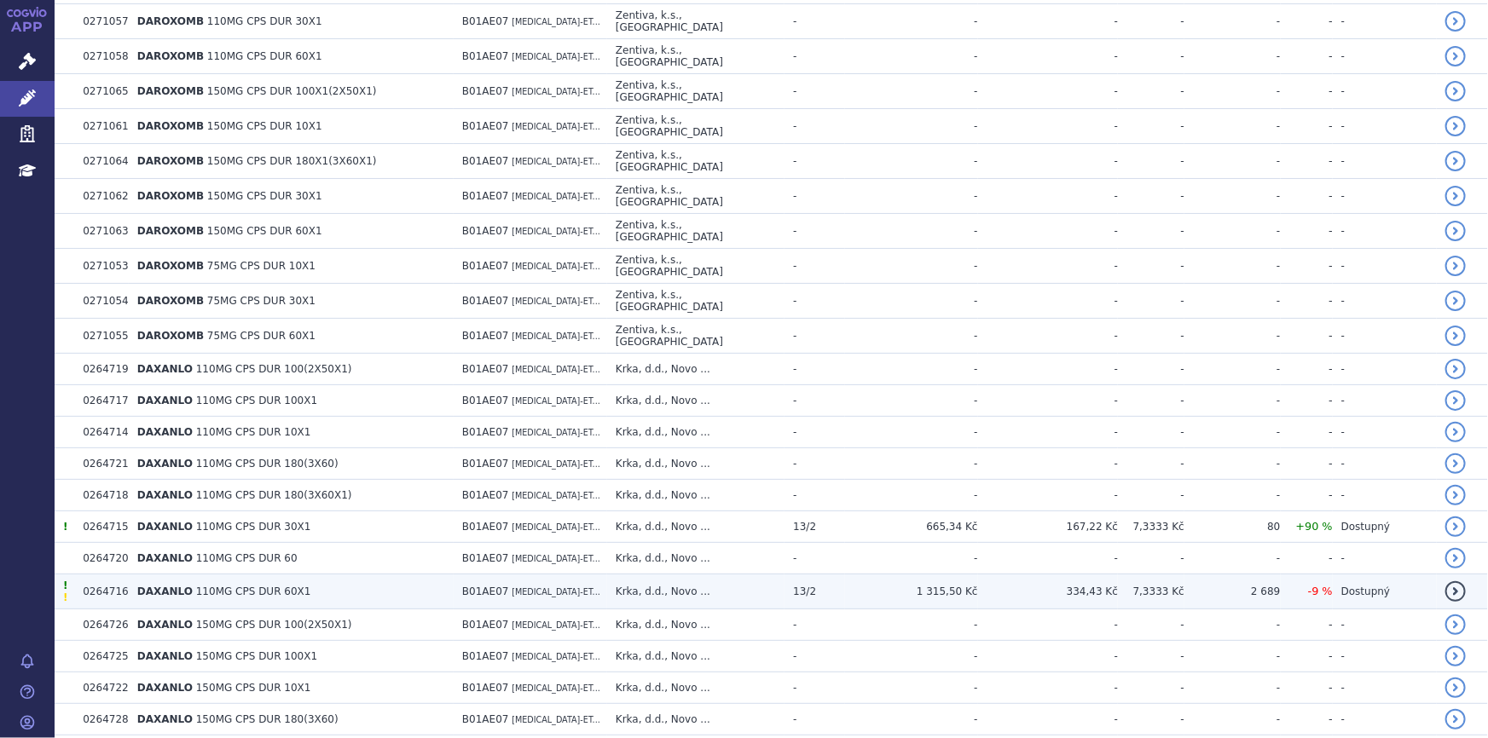
click at [508, 575] on td "B01AE07 DABIGATRAN-ET..." at bounding box center [530, 592] width 153 height 35
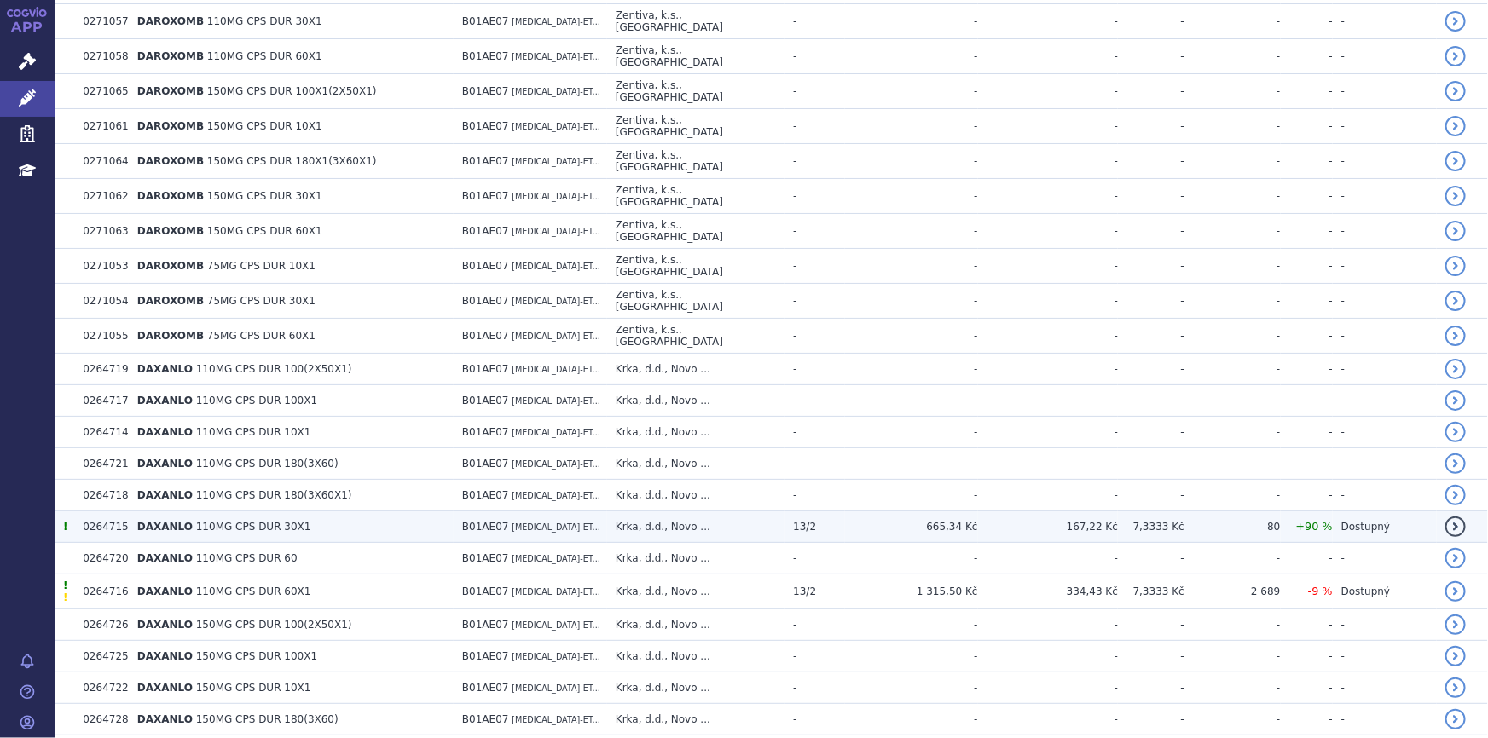
click at [454, 512] on td "DAXANLO 110MG CPS DUR 30X1" at bounding box center [291, 528] width 325 height 32
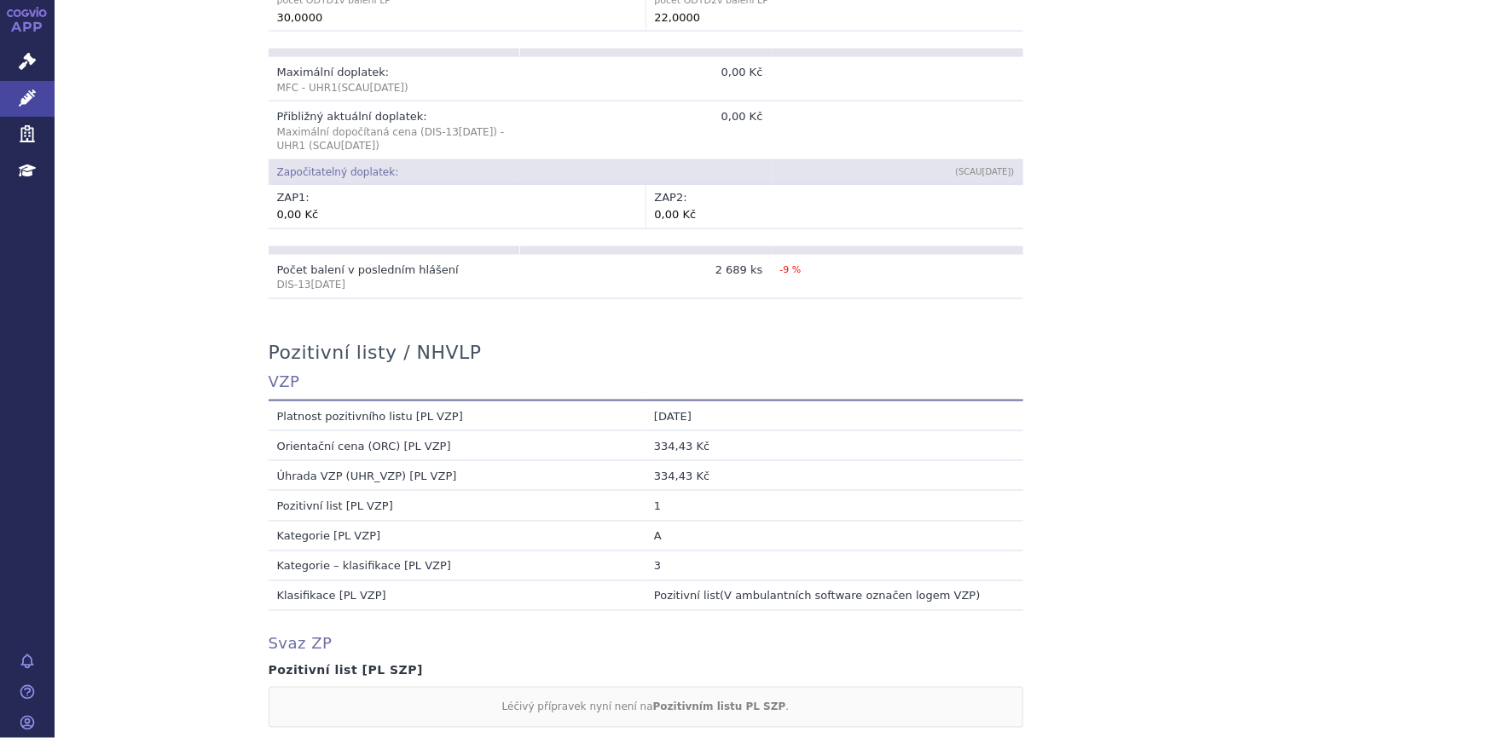
scroll to position [1317, 0]
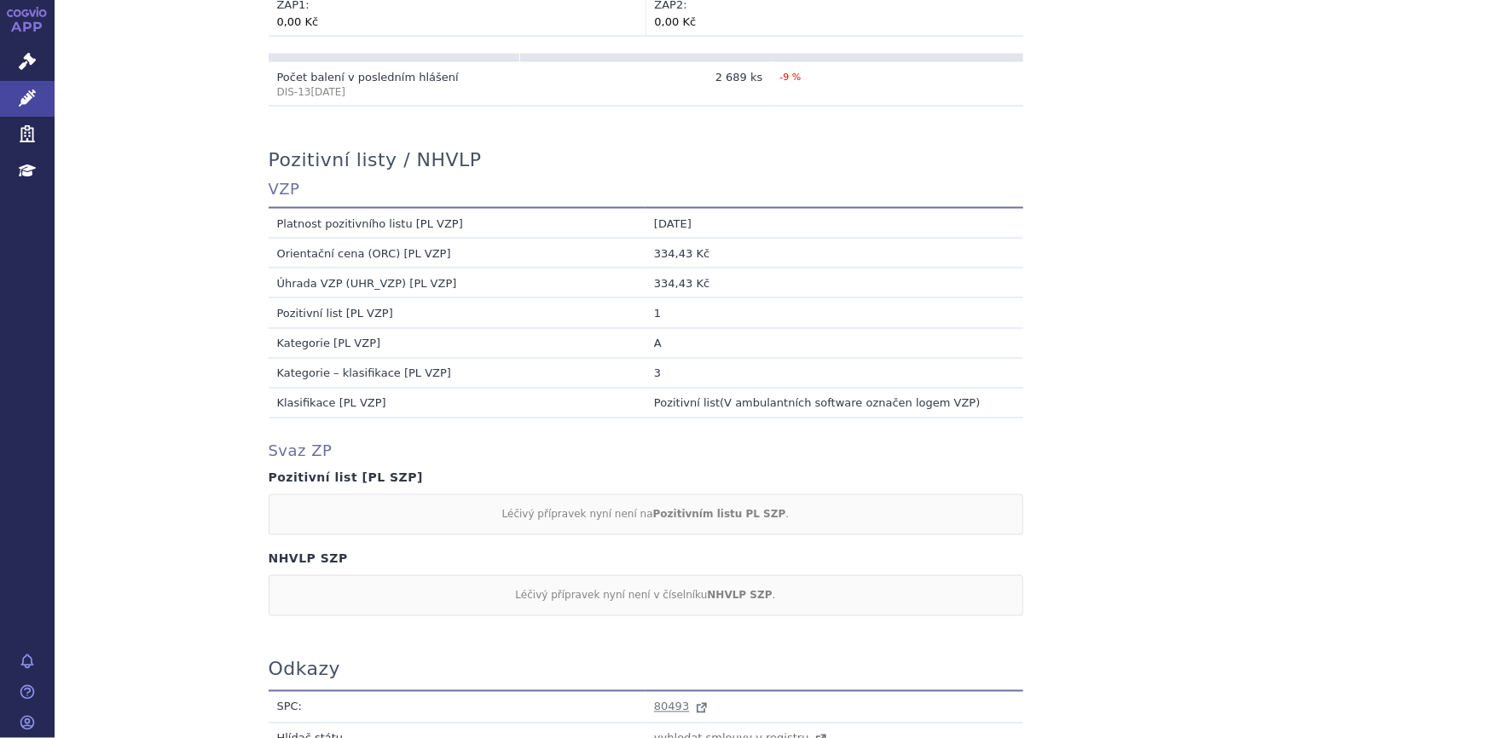
click at [651, 328] on td "A" at bounding box center [835, 343] width 378 height 30
click at [651, 332] on td "A" at bounding box center [835, 343] width 378 height 30
